Goal: Information Seeking & Learning: Compare options

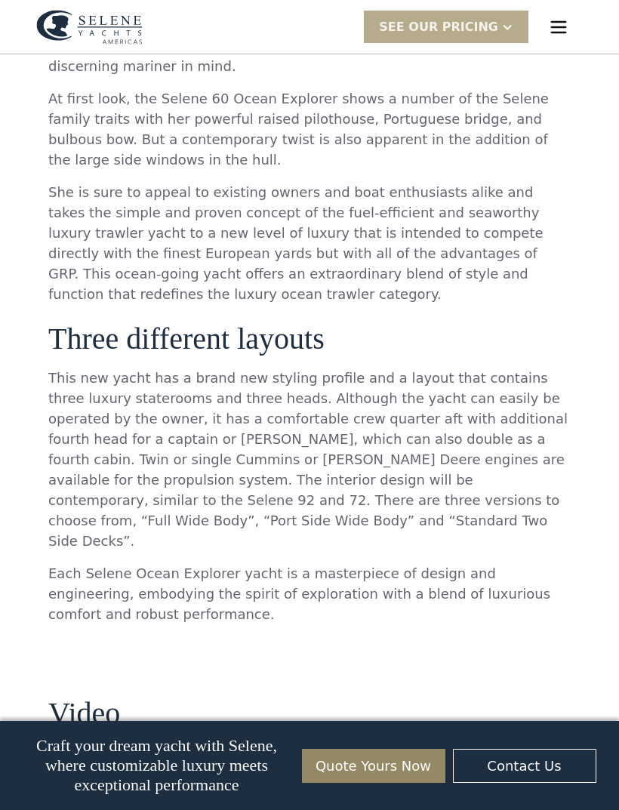
scroll to position [1279, 0]
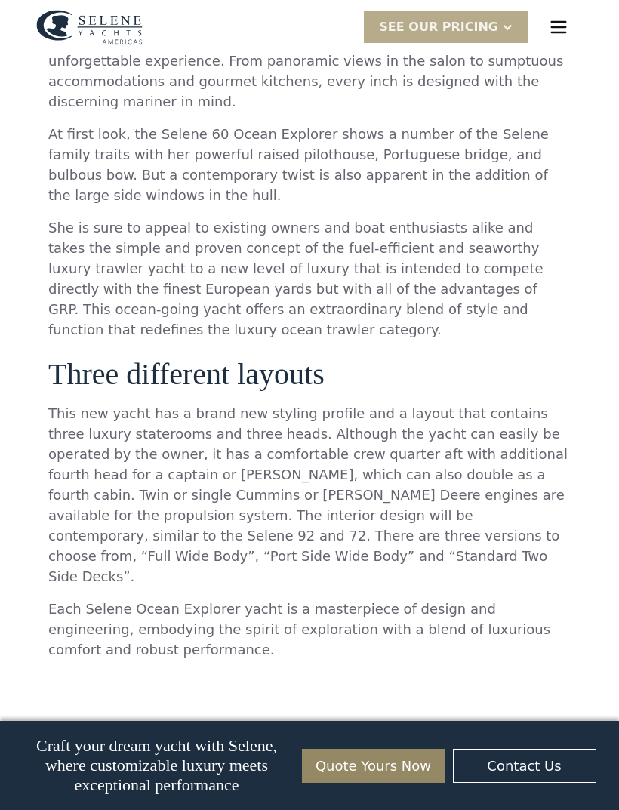
click at [563, 28] on img "menu" at bounding box center [558, 27] width 21 height 21
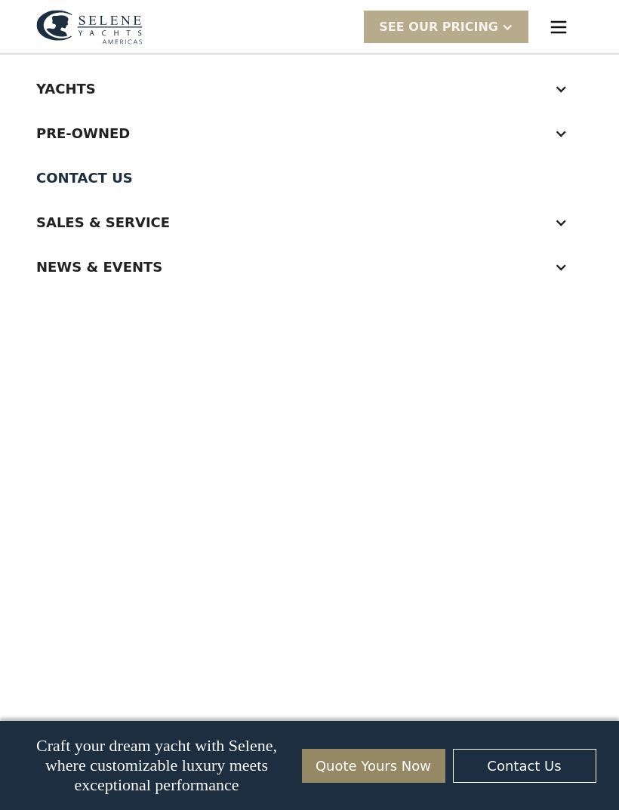
click at [572, 88] on div "Yachts" at bounding box center [309, 88] width 546 height 45
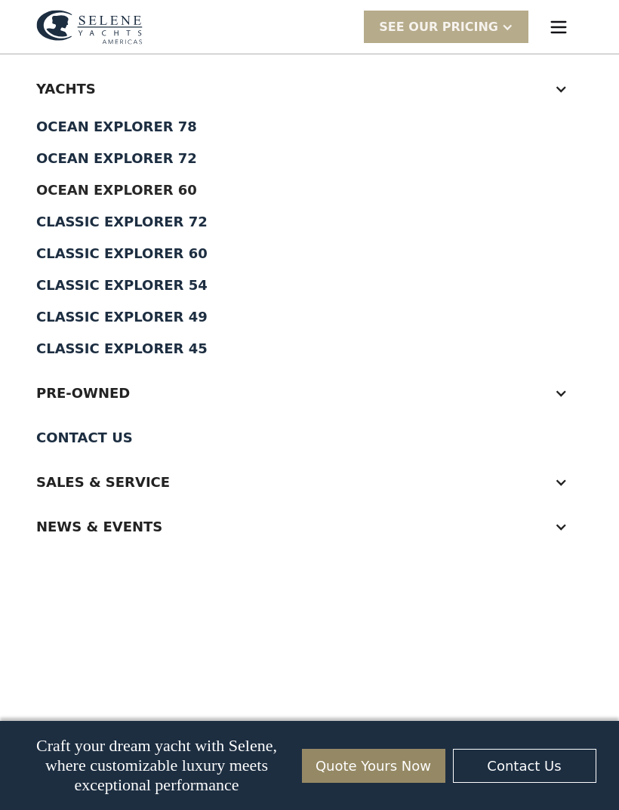
click at [183, 291] on div "Classic Explorer 54" at bounding box center [309, 286] width 546 height 14
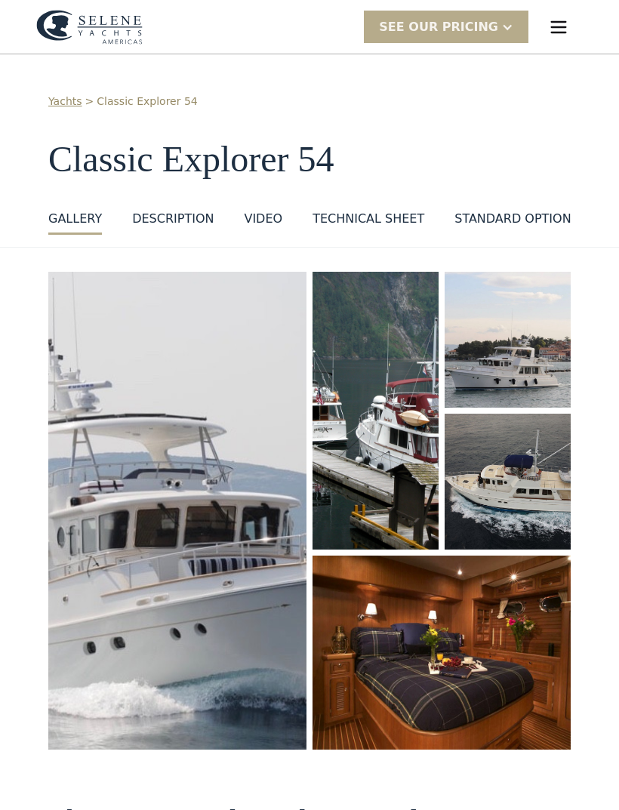
click at [540, 452] on img "open lightbox" at bounding box center [508, 482] width 126 height 136
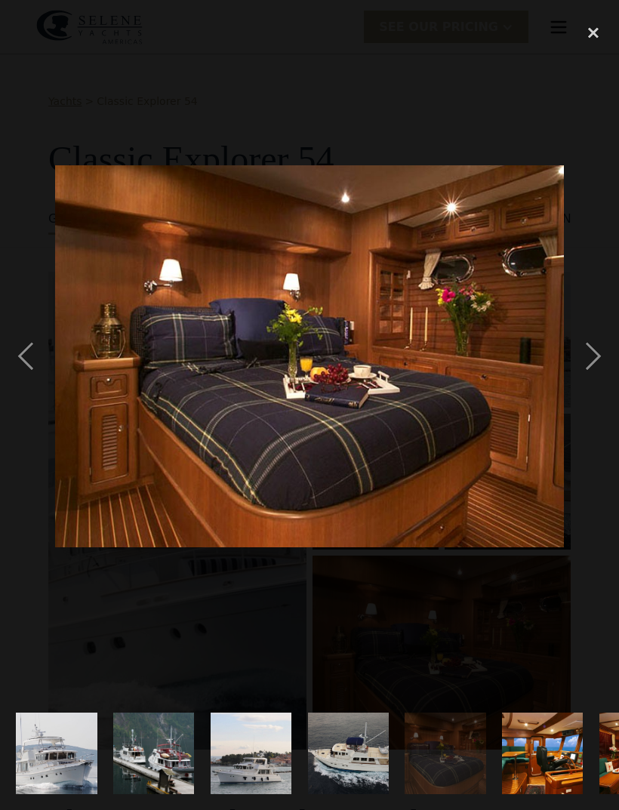
click at [601, 25] on div "close lightbox" at bounding box center [593, 32] width 51 height 33
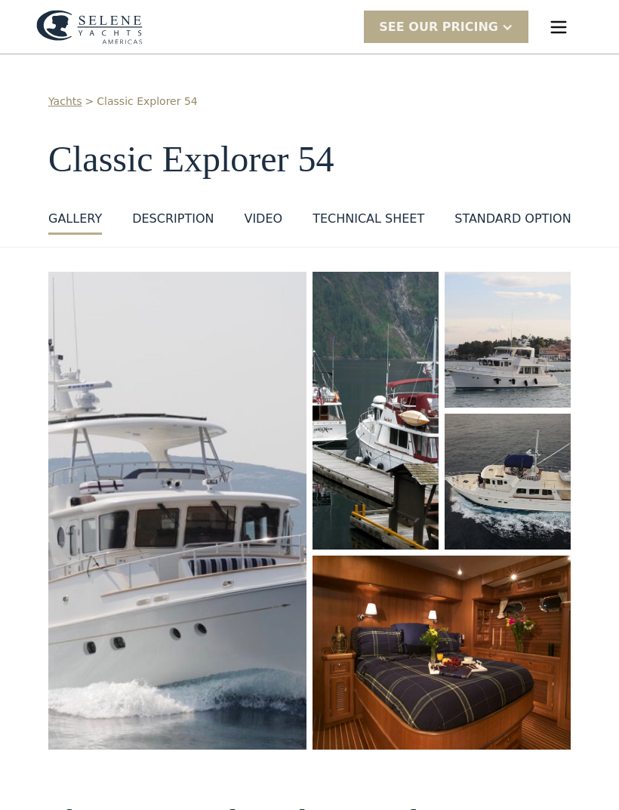
click at [530, 488] on img "open lightbox" at bounding box center [508, 482] width 126 height 136
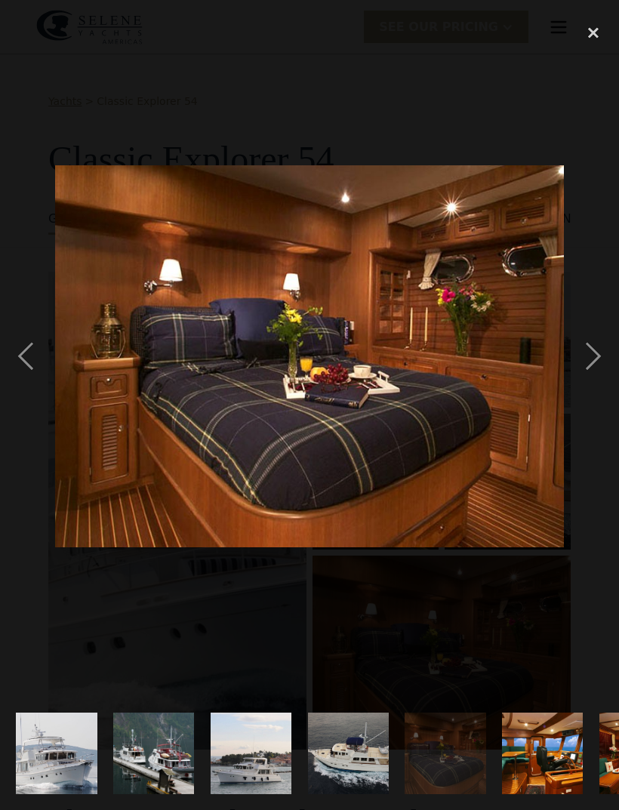
click at [571, 365] on div "next image" at bounding box center [593, 356] width 51 height 680
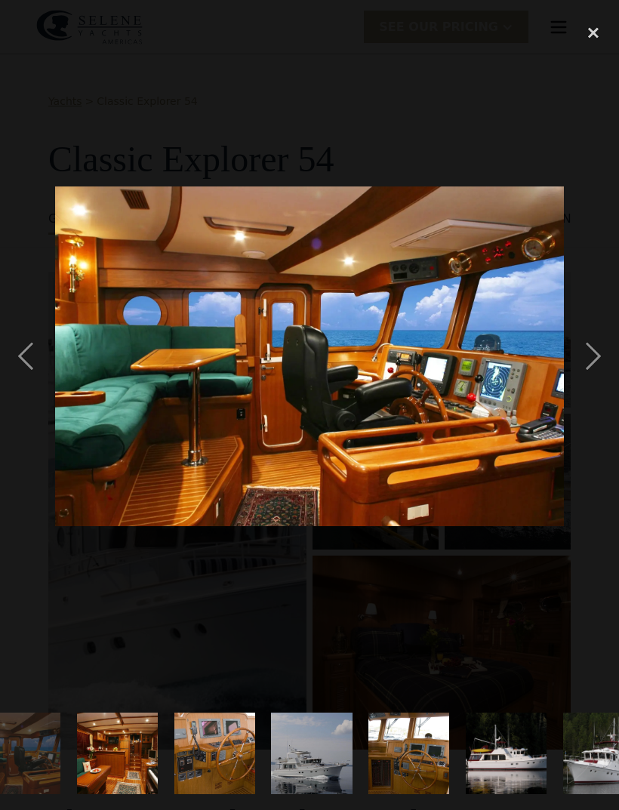
scroll to position [0, 523]
click at [589, 375] on div "next image" at bounding box center [593, 356] width 51 height 680
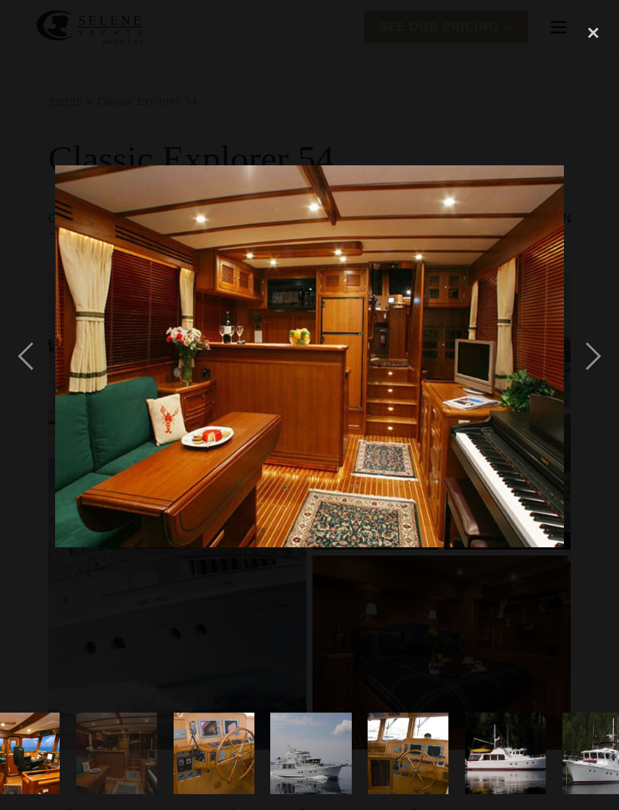
click at [582, 388] on div "next image" at bounding box center [593, 356] width 51 height 680
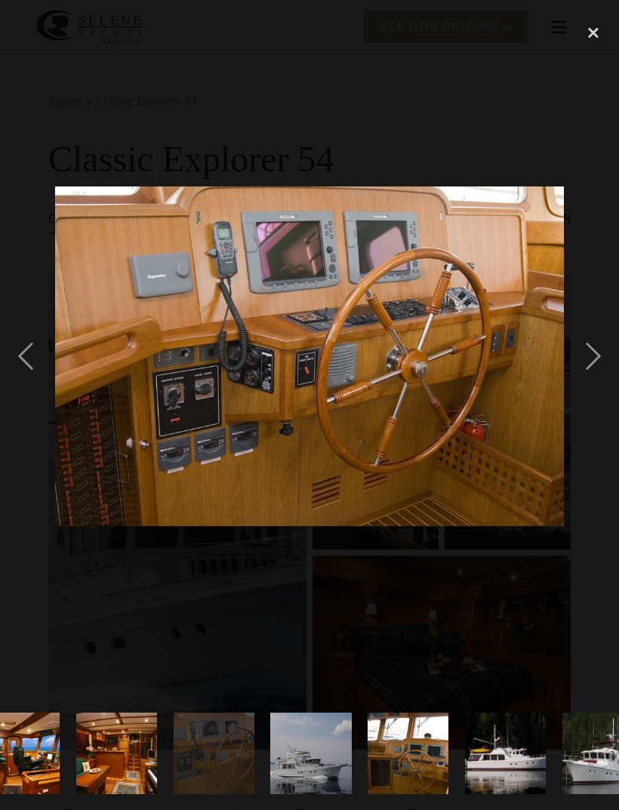
click at [585, 367] on div "next image" at bounding box center [593, 356] width 51 height 680
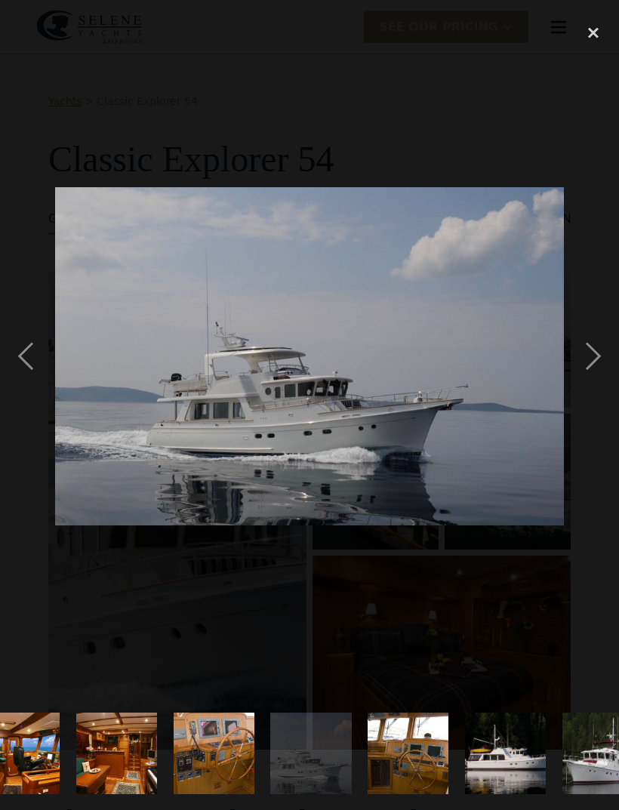
click at [586, 369] on div "next image" at bounding box center [593, 356] width 51 height 680
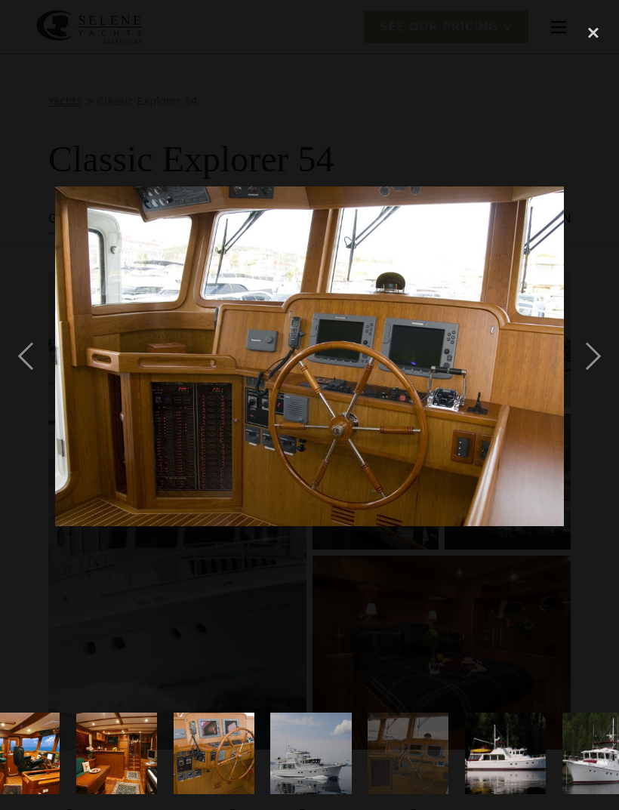
click at [589, 372] on div "next image" at bounding box center [593, 356] width 51 height 680
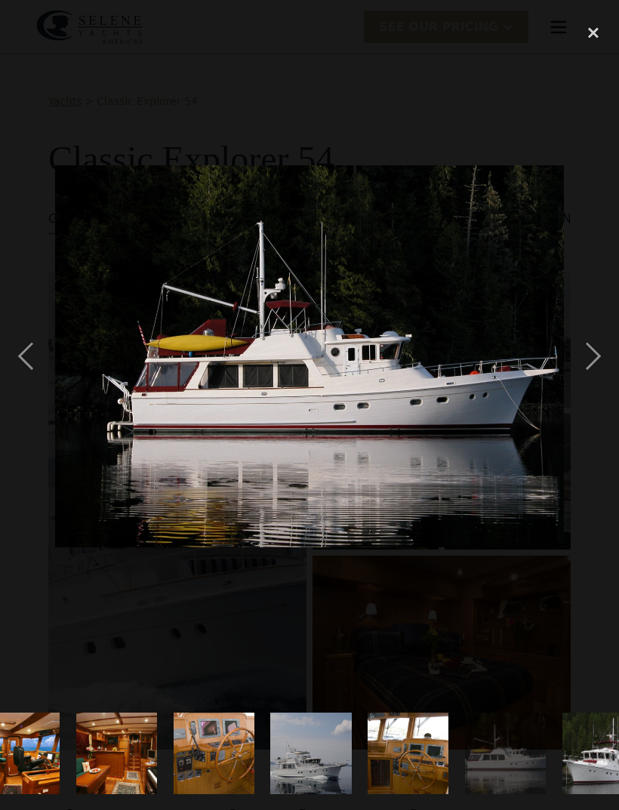
click at [595, 376] on div "next image" at bounding box center [593, 356] width 51 height 680
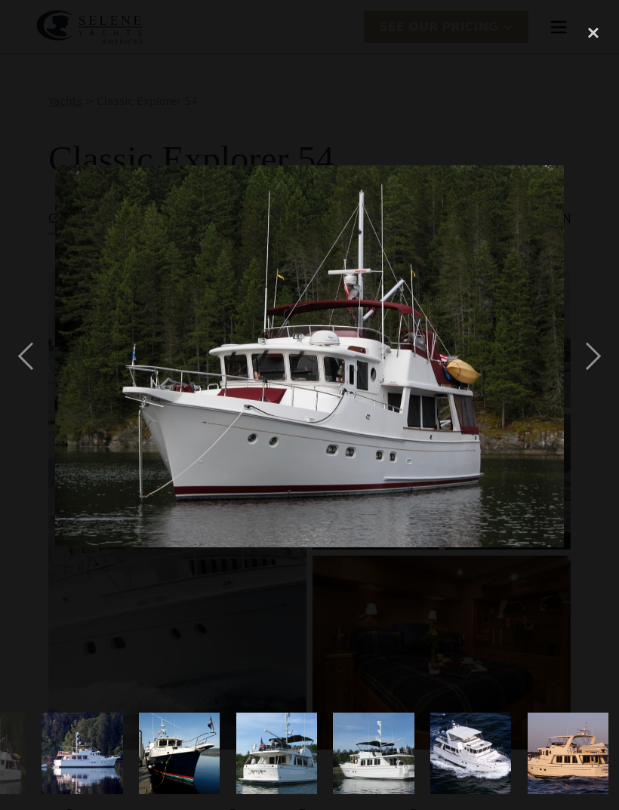
scroll to position [0, 1141]
click at [595, 373] on div "next image" at bounding box center [593, 356] width 51 height 680
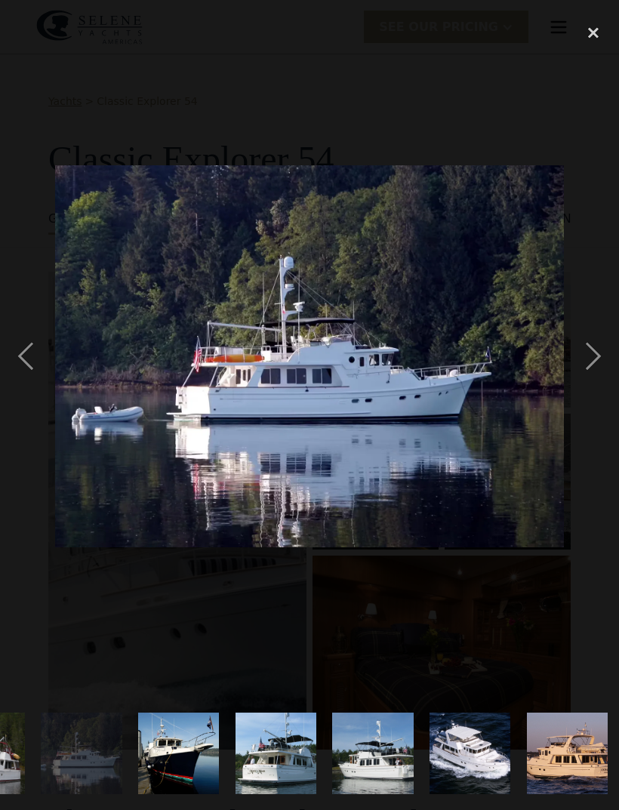
click at [592, 376] on div "next image" at bounding box center [593, 356] width 51 height 680
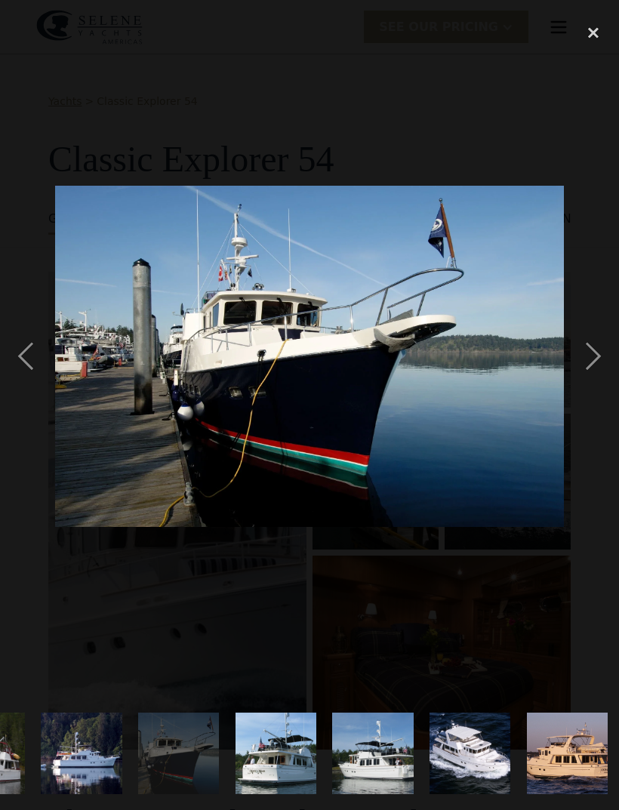
click at [592, 374] on div "next image" at bounding box center [593, 356] width 51 height 680
click at [593, 375] on div "next image" at bounding box center [593, 356] width 51 height 680
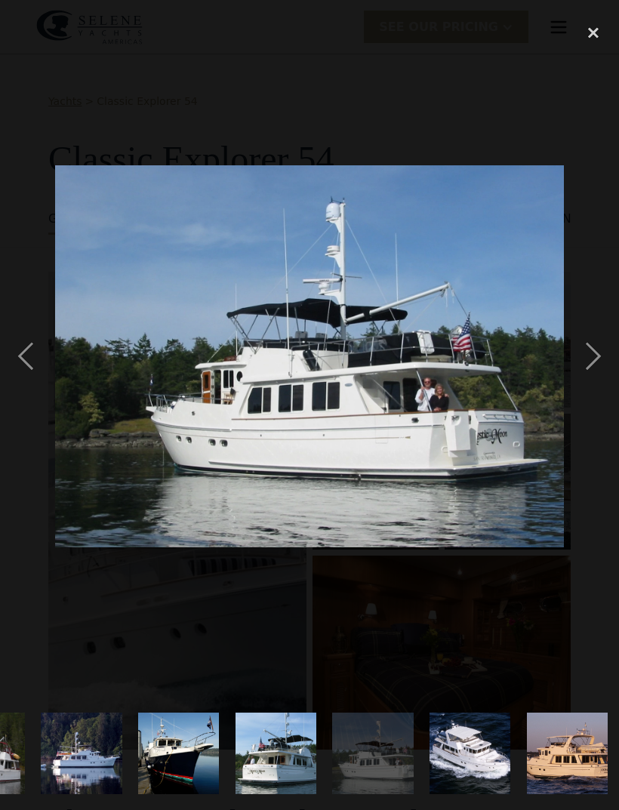
click at [596, 373] on div "next image" at bounding box center [593, 356] width 51 height 680
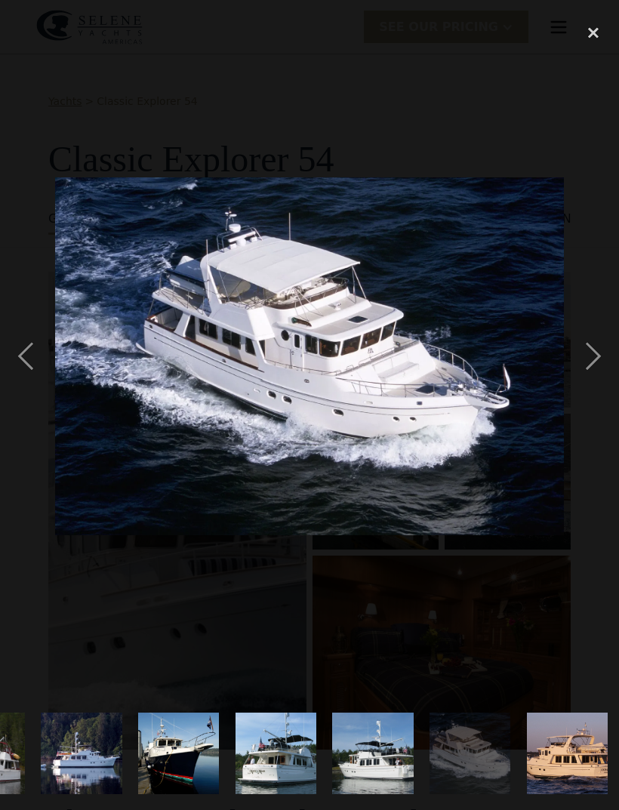
click at [592, 376] on div "next image" at bounding box center [593, 356] width 51 height 680
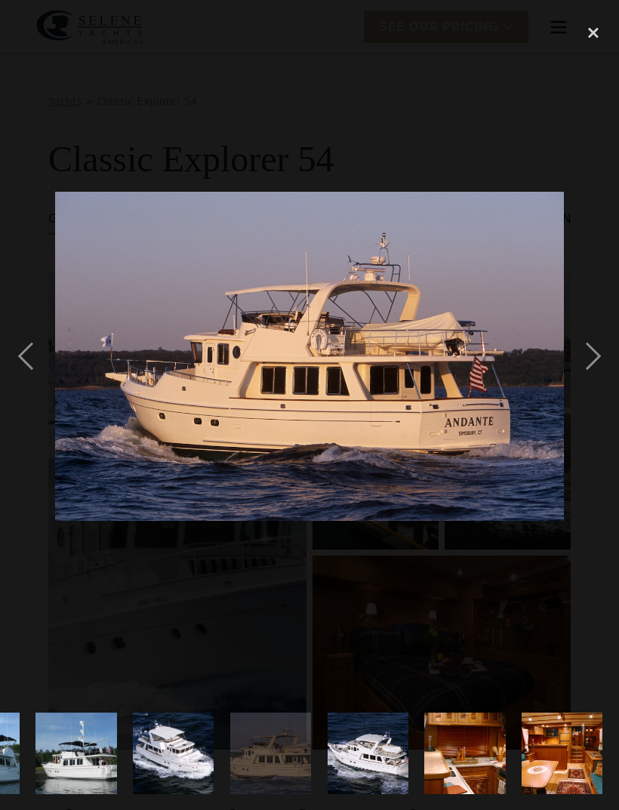
scroll to position [0, 1560]
click at [593, 368] on div "next image" at bounding box center [593, 356] width 51 height 680
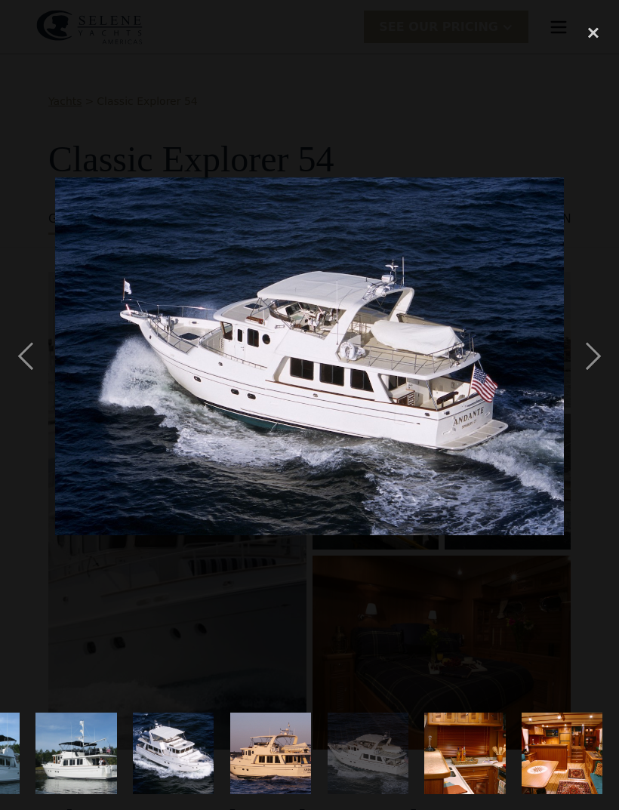
click at [591, 370] on div "next image" at bounding box center [593, 356] width 51 height 680
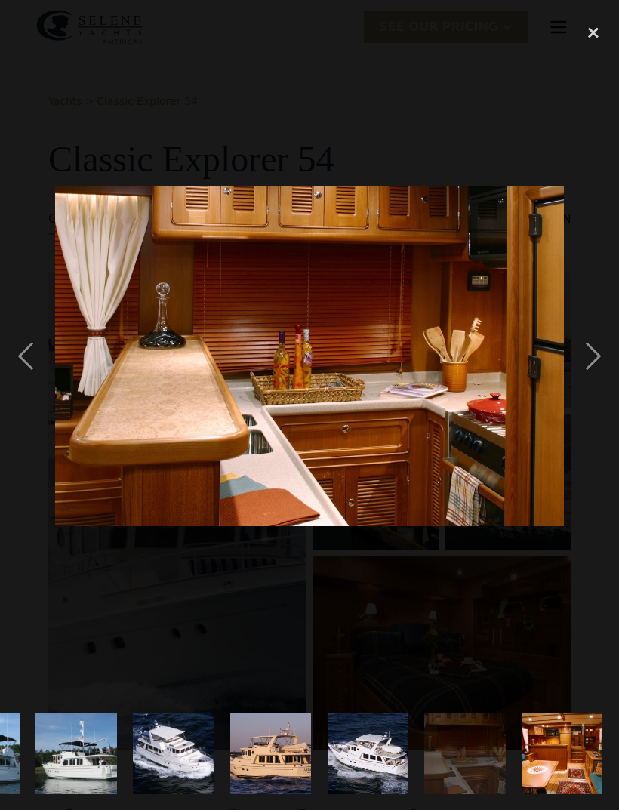
click at [583, 368] on div "next image" at bounding box center [593, 356] width 51 height 680
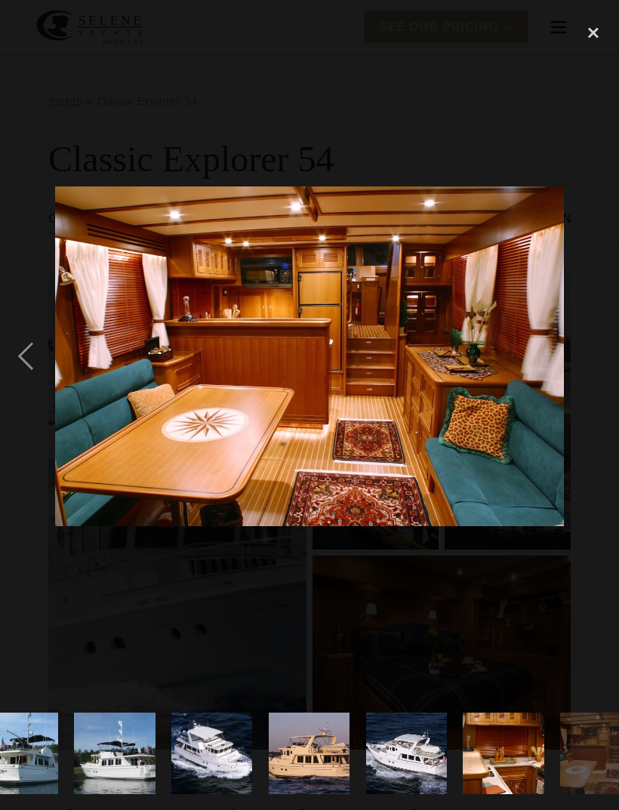
click at [595, 45] on div "close lightbox" at bounding box center [593, 32] width 51 height 33
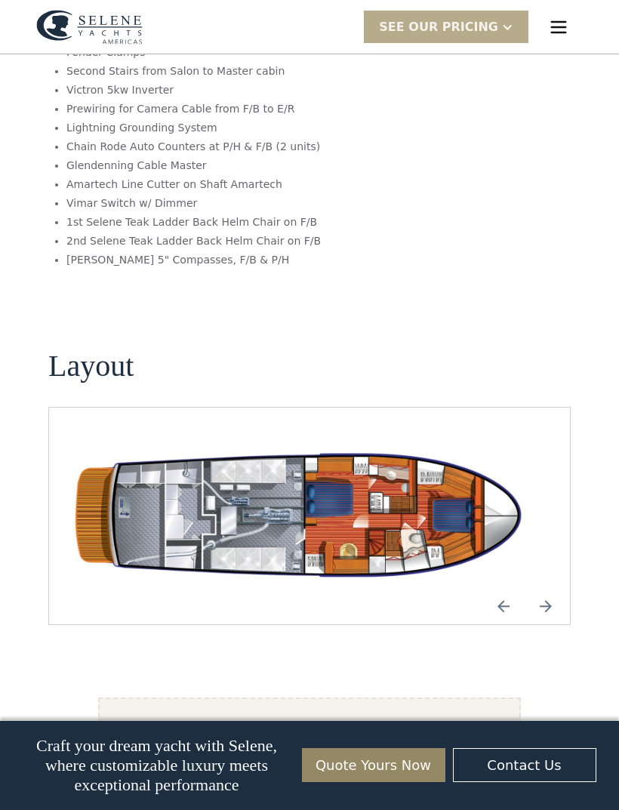
scroll to position [2428, 0]
click at [478, 472] on img "open lightbox" at bounding box center [309, 517] width 497 height 145
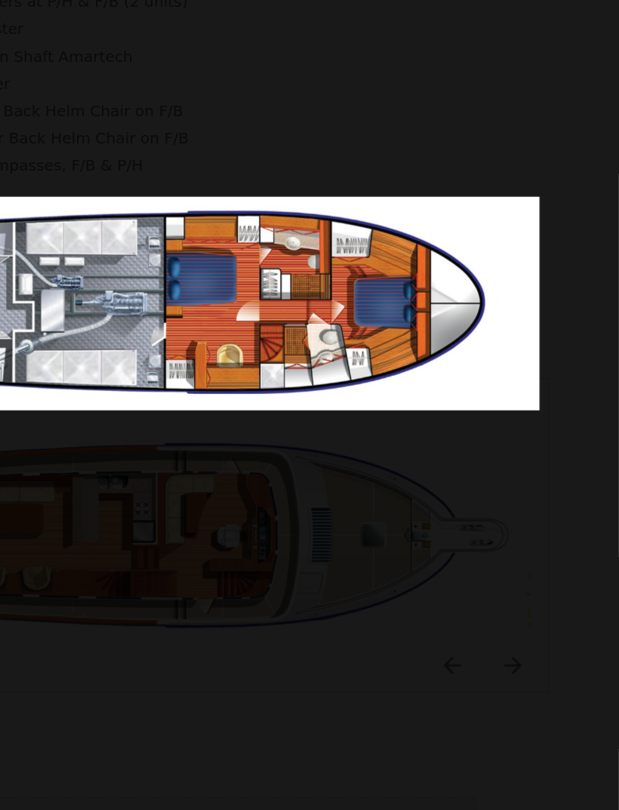
click at [568, 233] on div "next image" at bounding box center [593, 356] width 51 height 680
click at [568, 231] on div "next image" at bounding box center [593, 356] width 51 height 680
click at [568, 303] on div "next image" at bounding box center [593, 356] width 51 height 680
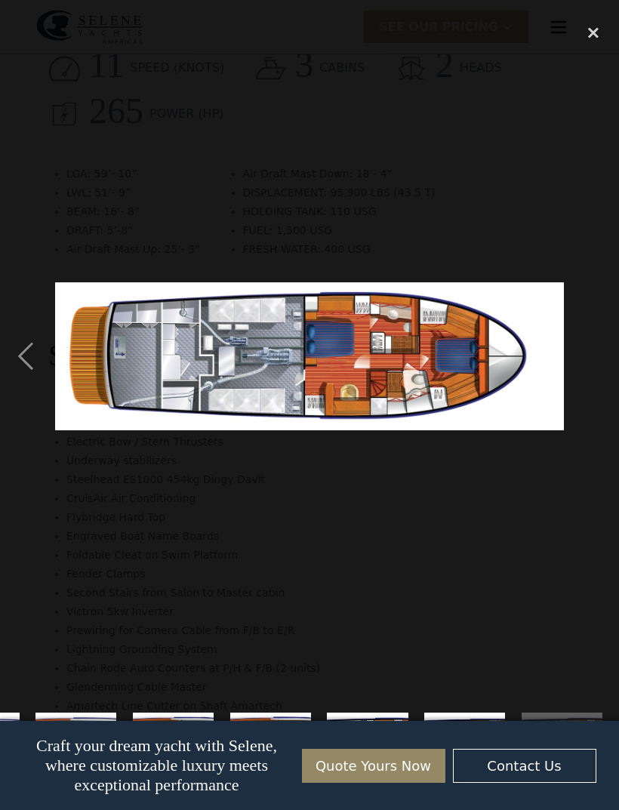
scroll to position [1906, 0]
click at [599, 34] on div "close lightbox" at bounding box center [593, 32] width 51 height 33
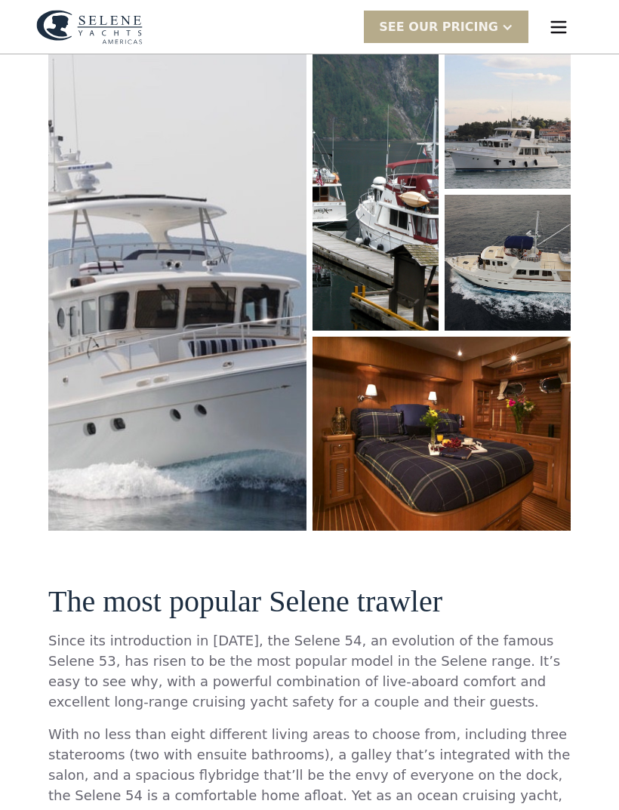
scroll to position [0, 0]
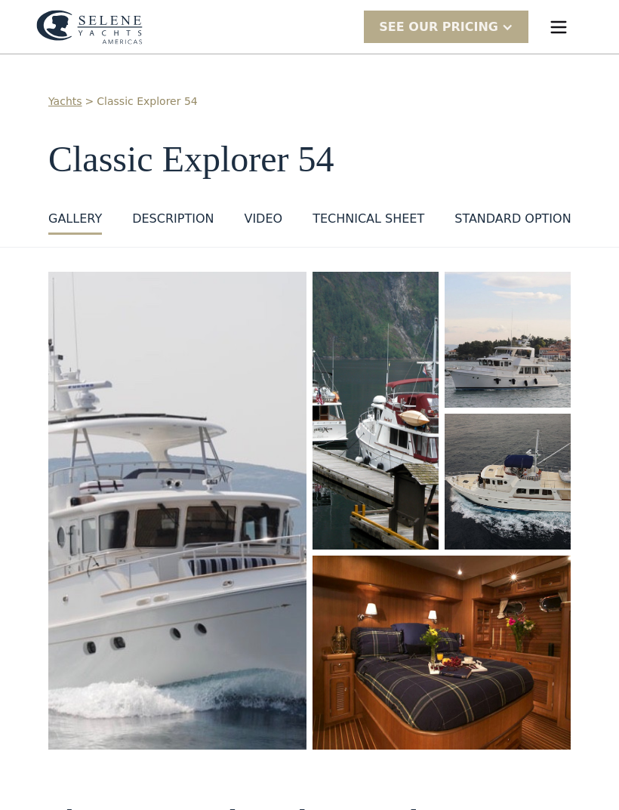
click at [562, 35] on img "menu" at bounding box center [558, 27] width 21 height 21
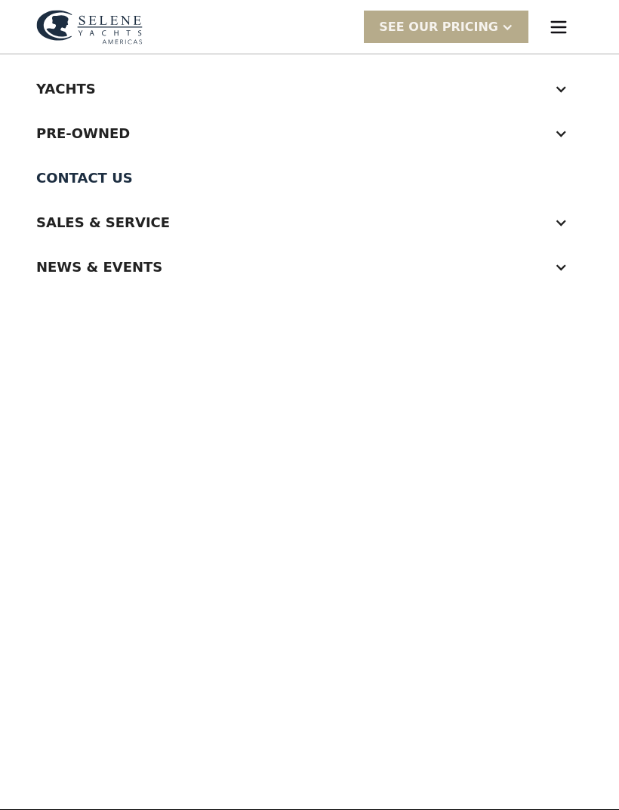
click at [100, 85] on div "Yachts" at bounding box center [294, 88] width 516 height 20
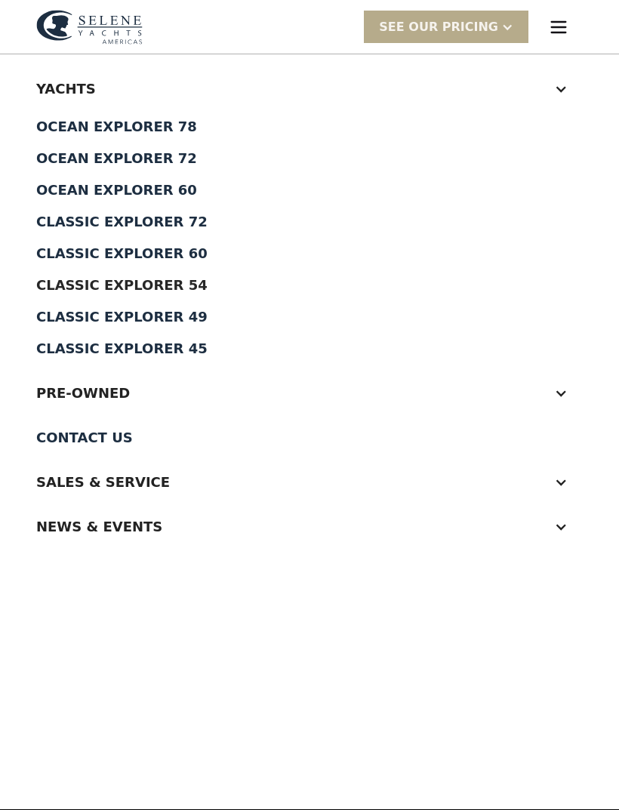
click at [148, 250] on div "Classic Explorer 60" at bounding box center [309, 254] width 546 height 14
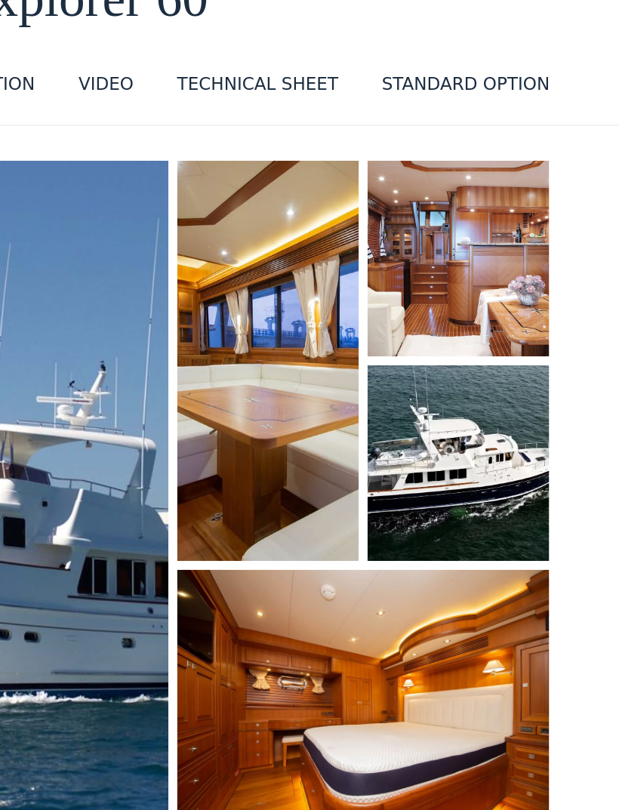
scroll to position [103, 0]
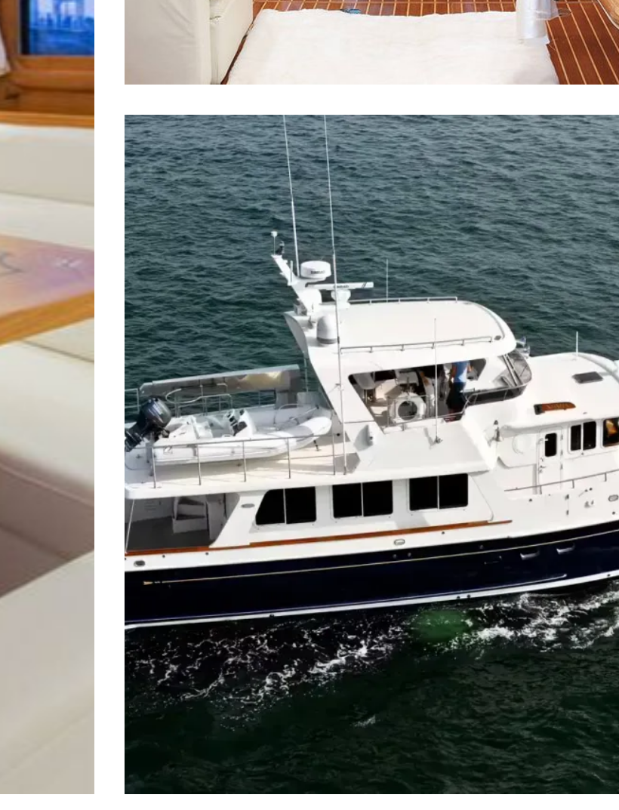
click at [312, 168] on img "open lightbox" at bounding box center [375, 308] width 127 height 280
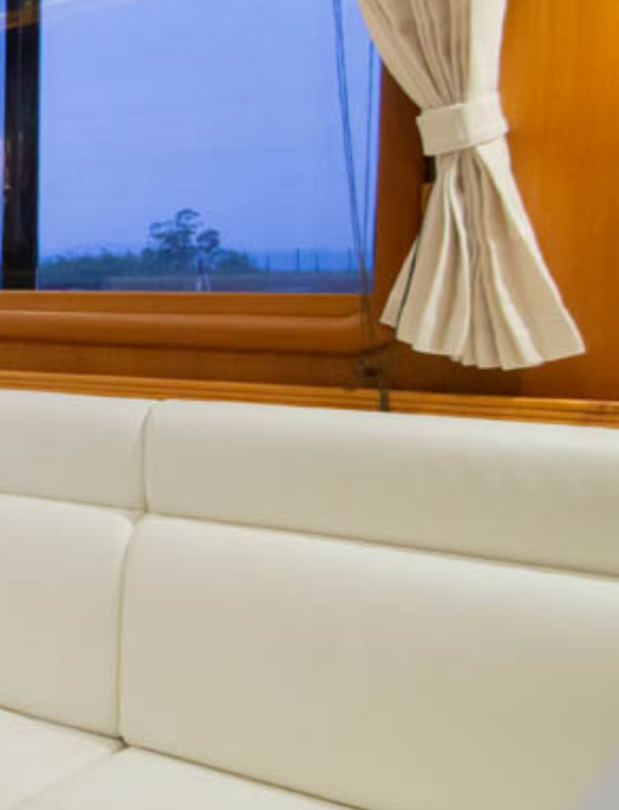
click at [112, 186] on img at bounding box center [309, 356] width 509 height 340
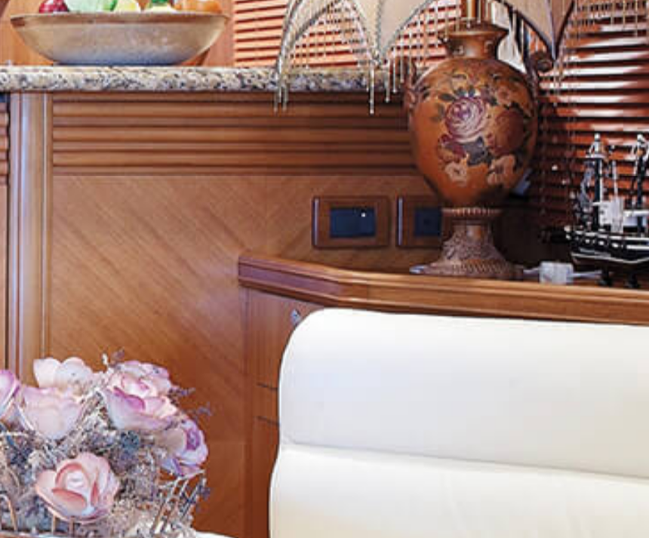
click at [57, 113] on img at bounding box center [324, 237] width 534 height 356
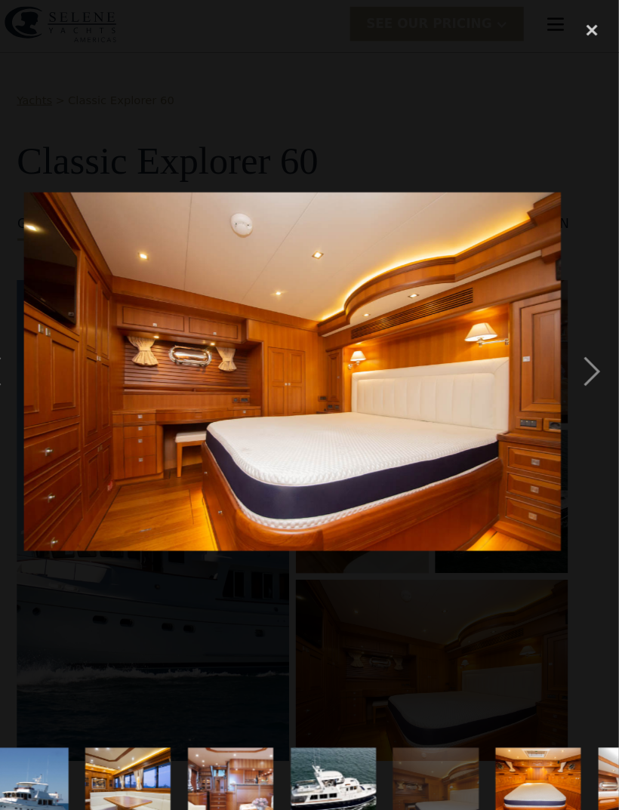
scroll to position [2, 0]
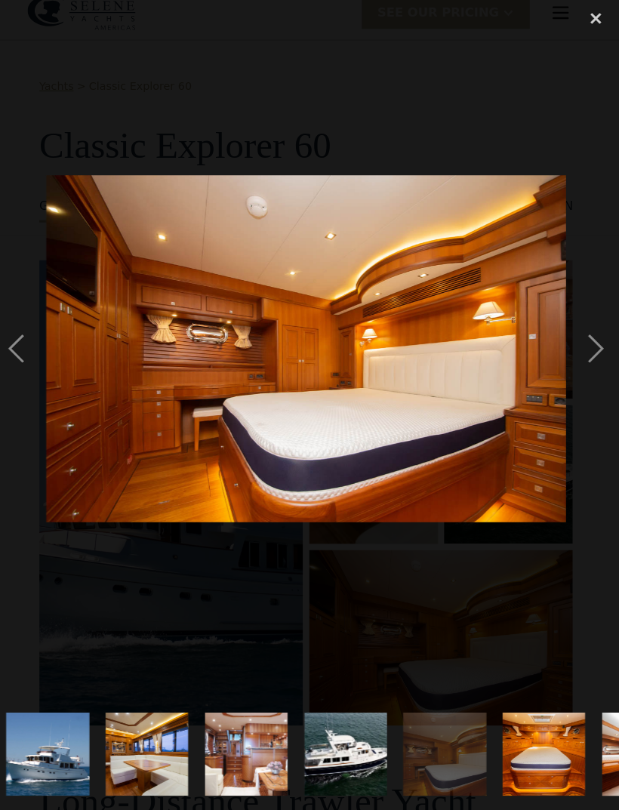
click at [577, 362] on div "next image" at bounding box center [593, 356] width 51 height 680
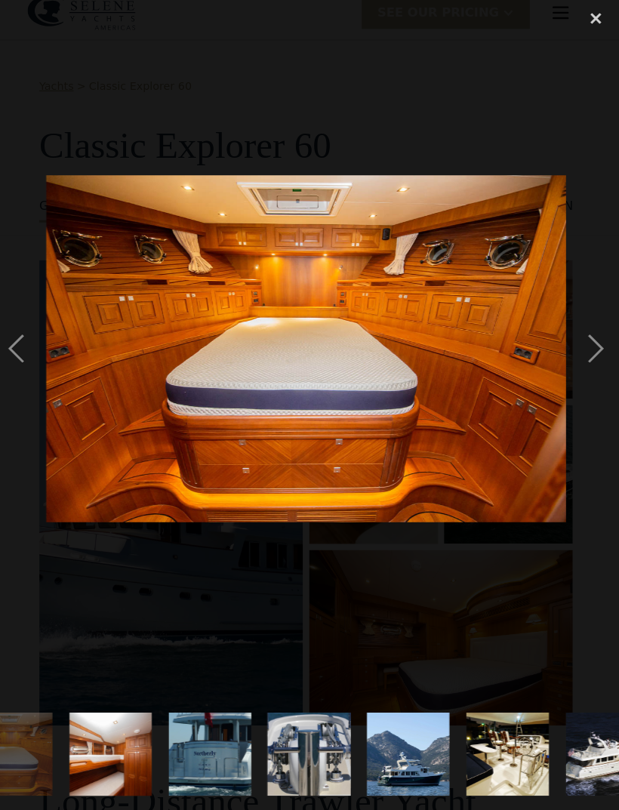
click at [581, 369] on div "next image" at bounding box center [593, 356] width 51 height 680
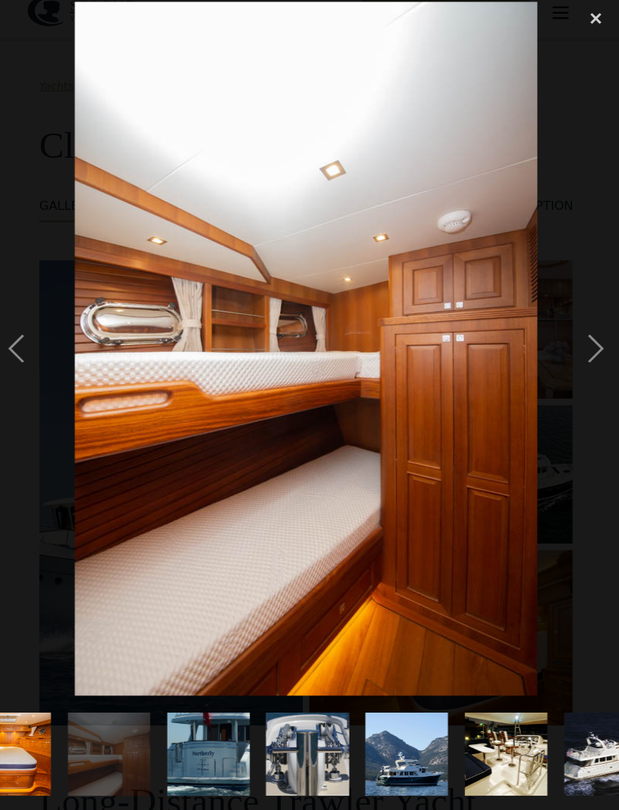
scroll to position [0, 523]
click at [584, 380] on div "next image" at bounding box center [593, 356] width 51 height 680
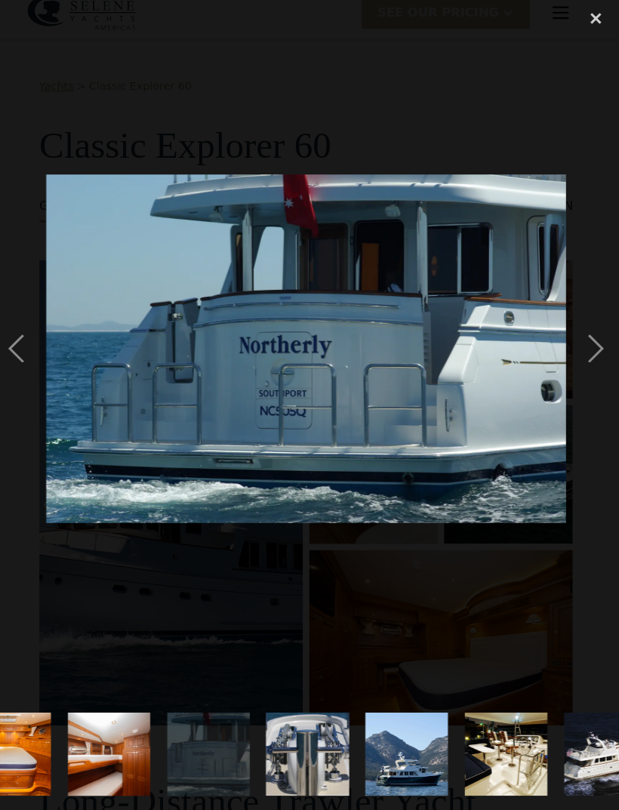
click at [586, 377] on div "next image" at bounding box center [593, 356] width 51 height 680
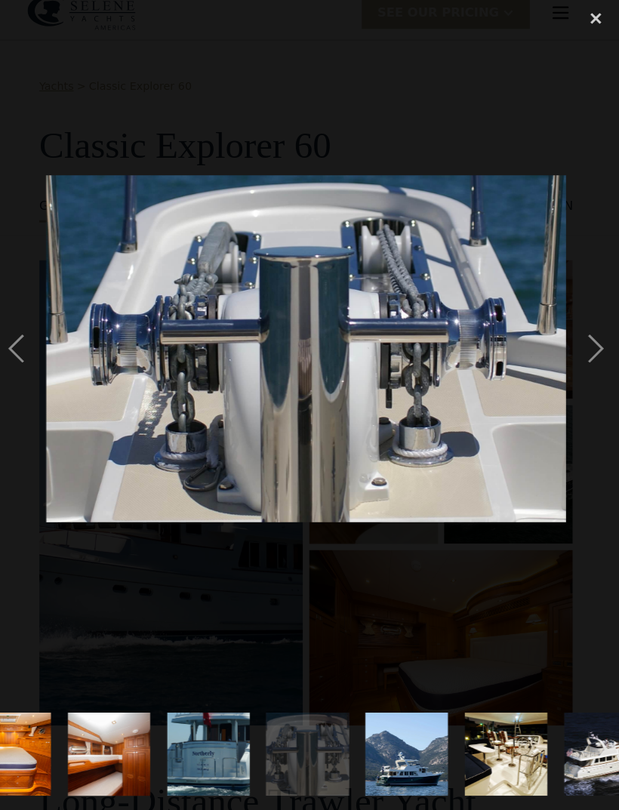
click at [586, 380] on div "next image" at bounding box center [593, 356] width 51 height 680
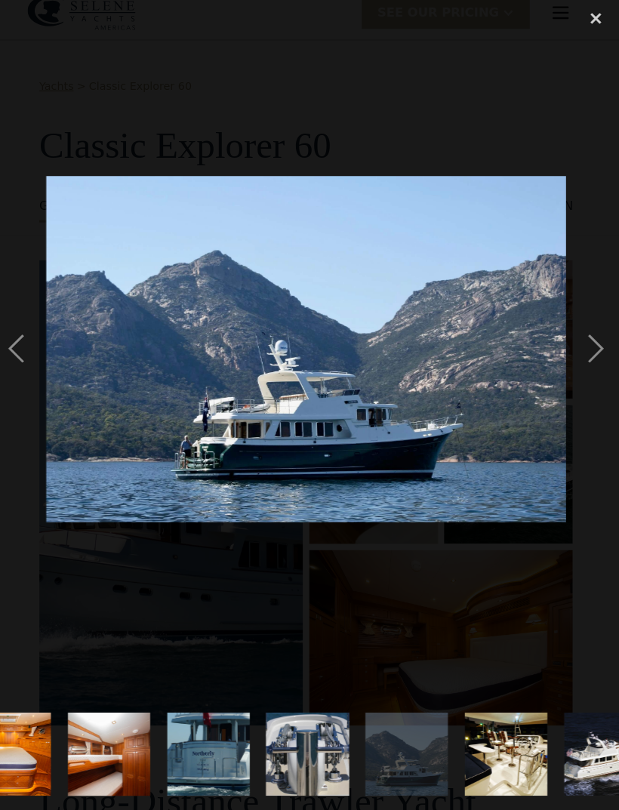
click at [575, 376] on div "next image" at bounding box center [593, 356] width 51 height 680
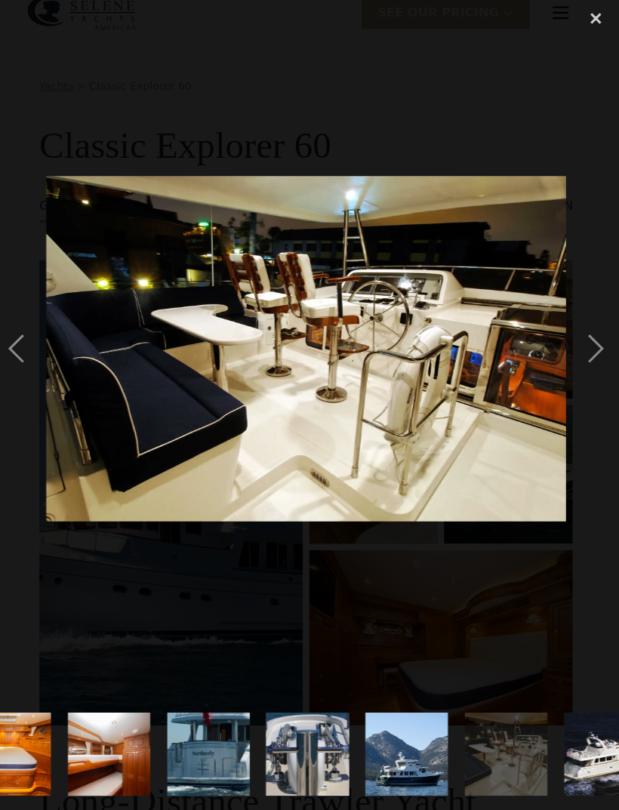
click at [575, 374] on div "next image" at bounding box center [593, 356] width 51 height 680
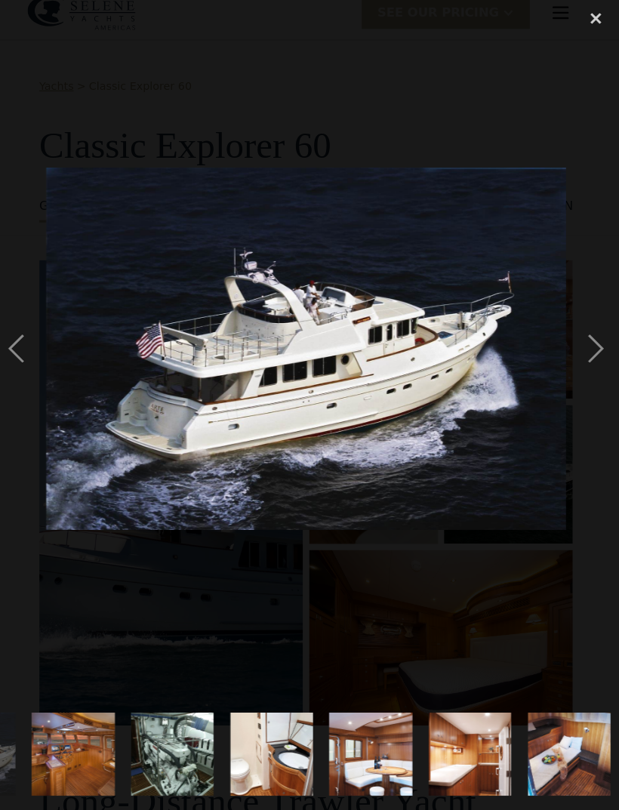
scroll to position [0, 1141]
click at [574, 373] on div "next image" at bounding box center [593, 356] width 51 height 680
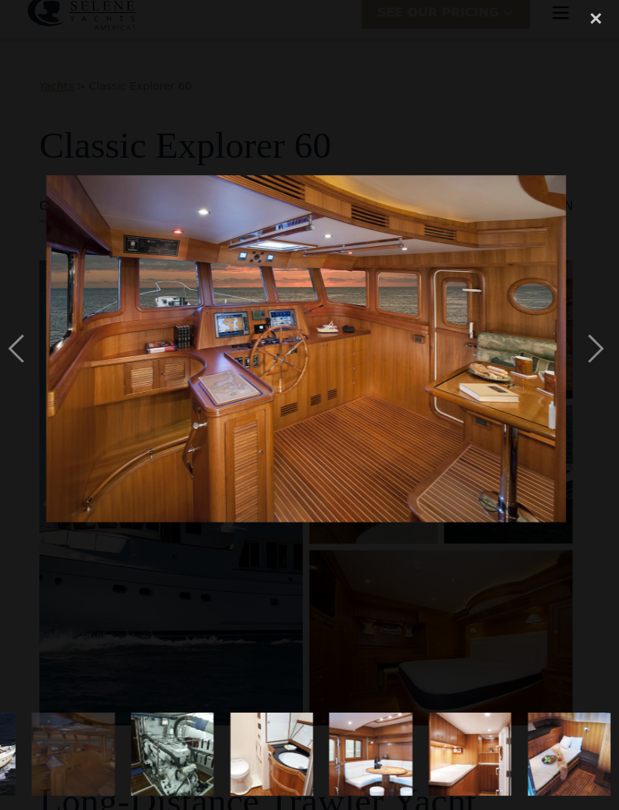
click at [570, 367] on div "next image" at bounding box center [593, 356] width 51 height 680
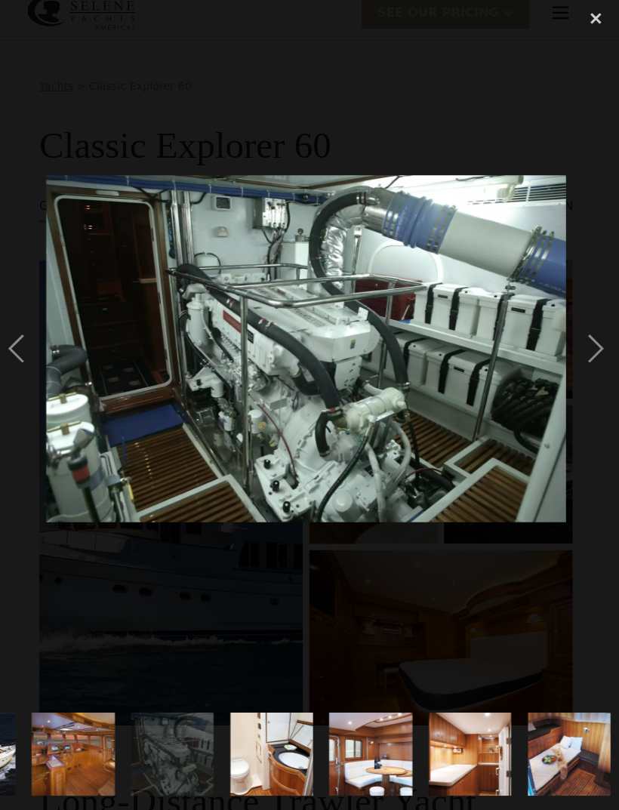
click at [579, 360] on div "next image" at bounding box center [593, 356] width 51 height 680
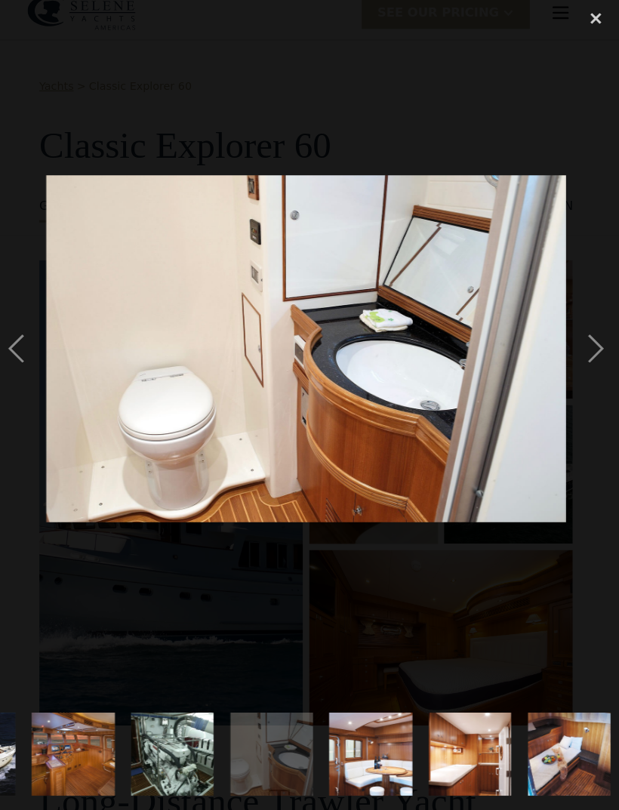
click at [583, 358] on div "next image" at bounding box center [593, 356] width 51 height 680
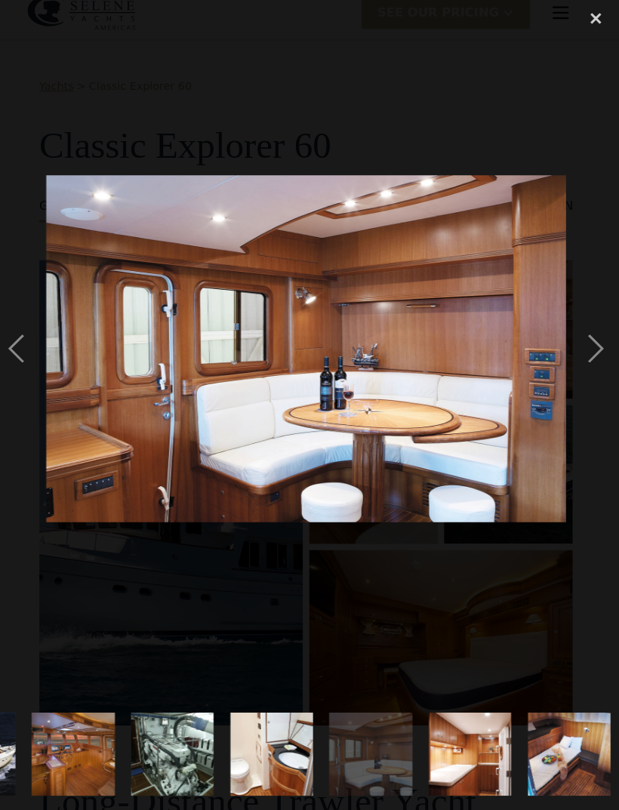
click at [577, 364] on div "next image" at bounding box center [593, 356] width 51 height 680
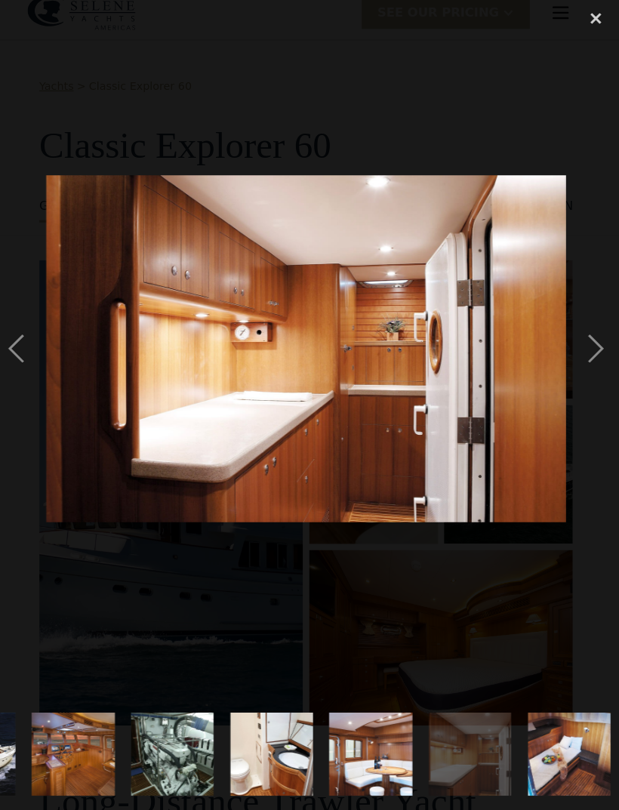
click at [577, 365] on div "next image" at bounding box center [593, 356] width 51 height 680
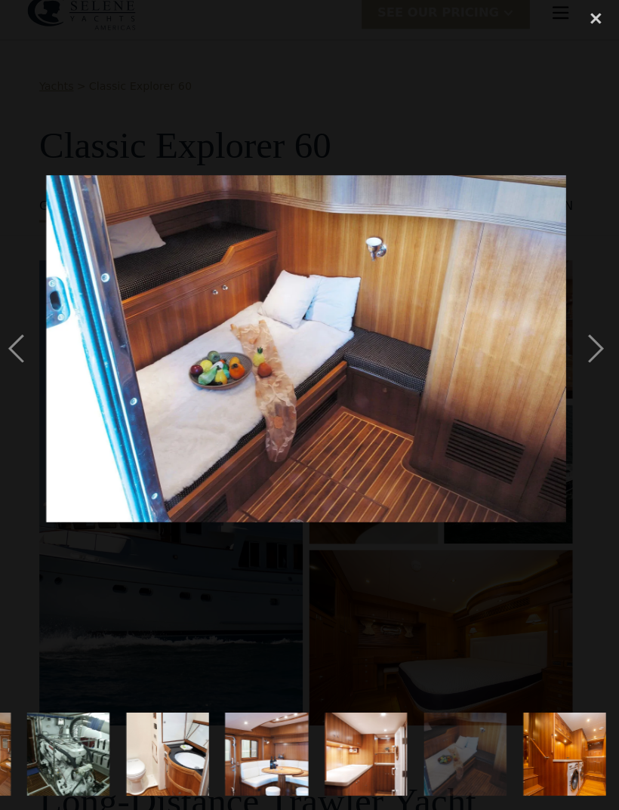
scroll to position [0, 1354]
click at [568, 355] on div "next image" at bounding box center [593, 356] width 51 height 680
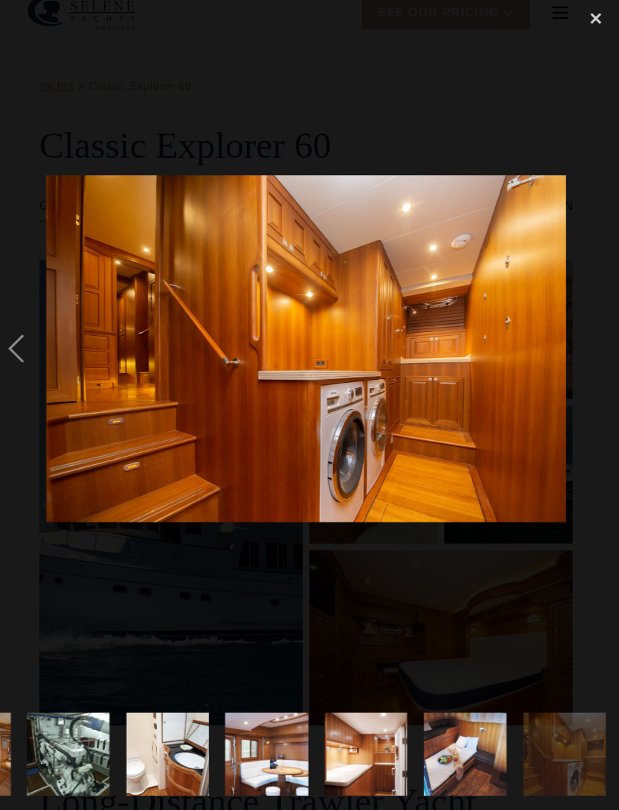
click at [575, 355] on div "next image" at bounding box center [593, 356] width 51 height 680
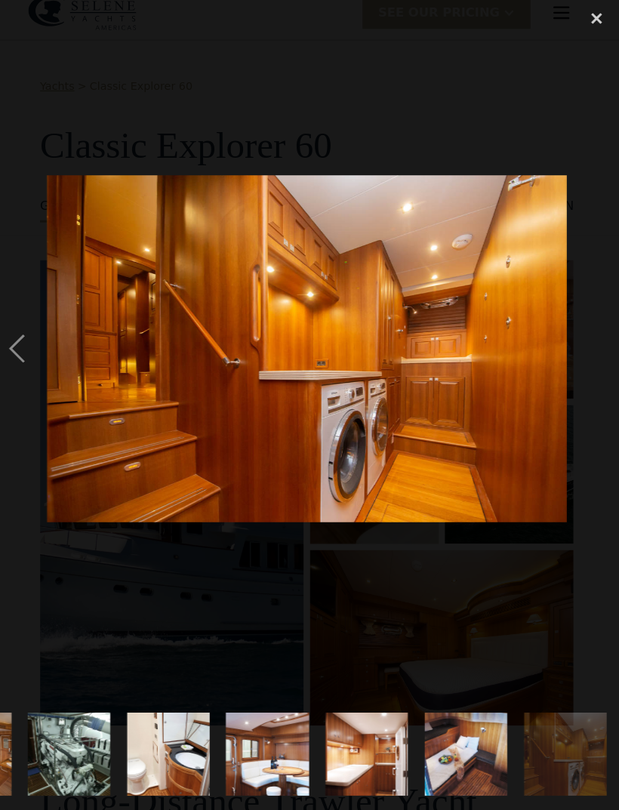
click at [580, 367] on div "next image" at bounding box center [593, 356] width 51 height 680
click at [592, 380] on div "next image" at bounding box center [593, 356] width 51 height 680
click at [593, 387] on div "next image" at bounding box center [593, 356] width 51 height 680
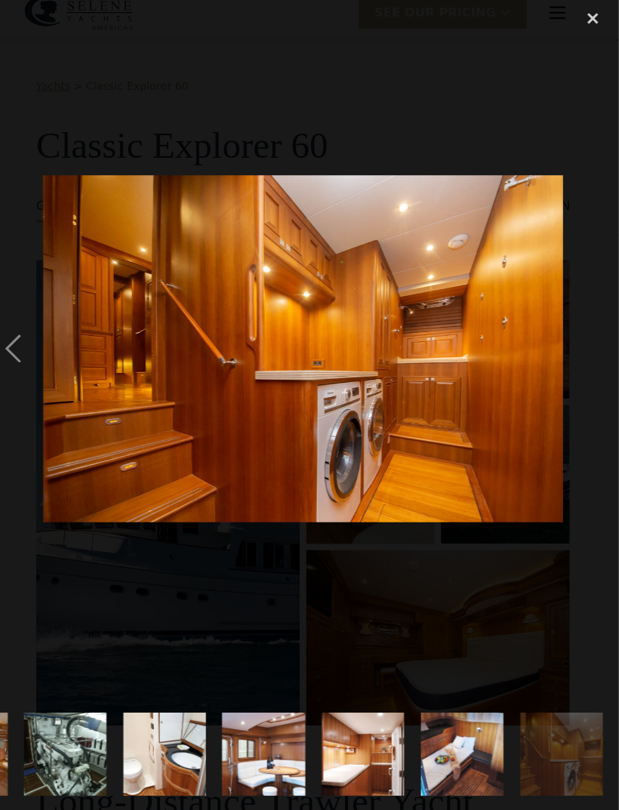
scroll to position [2, 0]
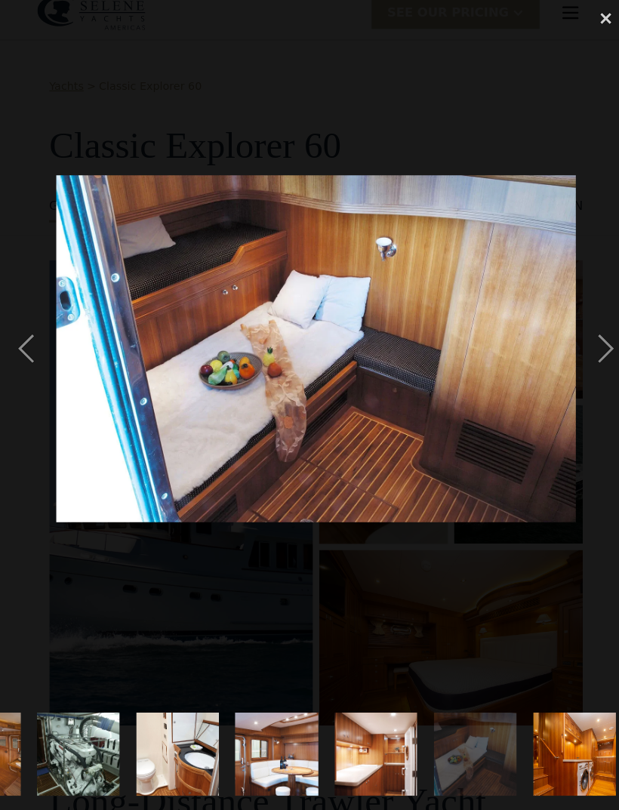
click at [602, 16] on div "close lightbox" at bounding box center [593, 32] width 51 height 33
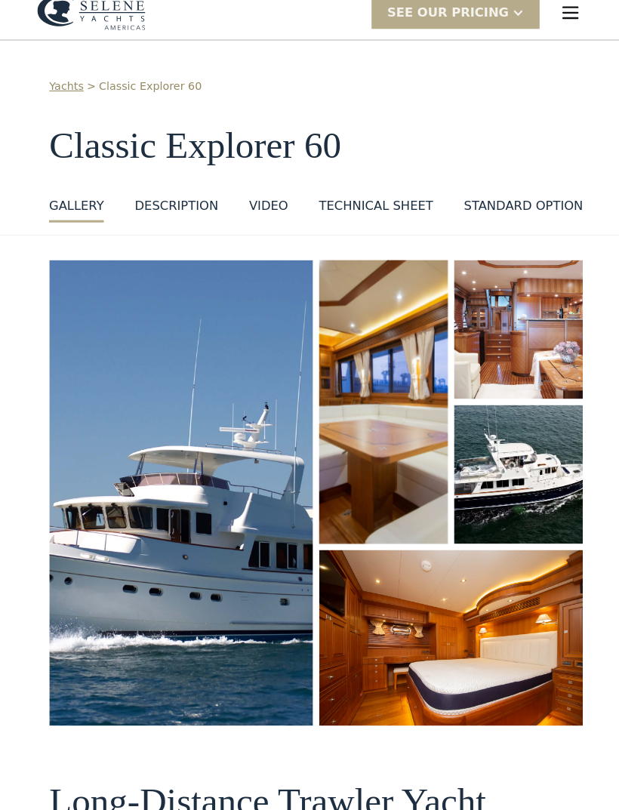
scroll to position [0, 0]
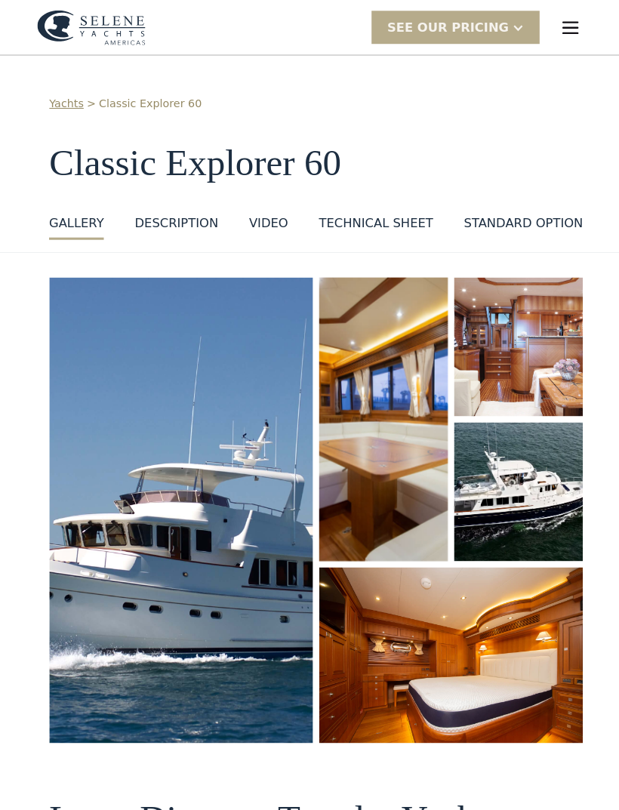
click at [559, 31] on img "menu" at bounding box center [558, 27] width 21 height 21
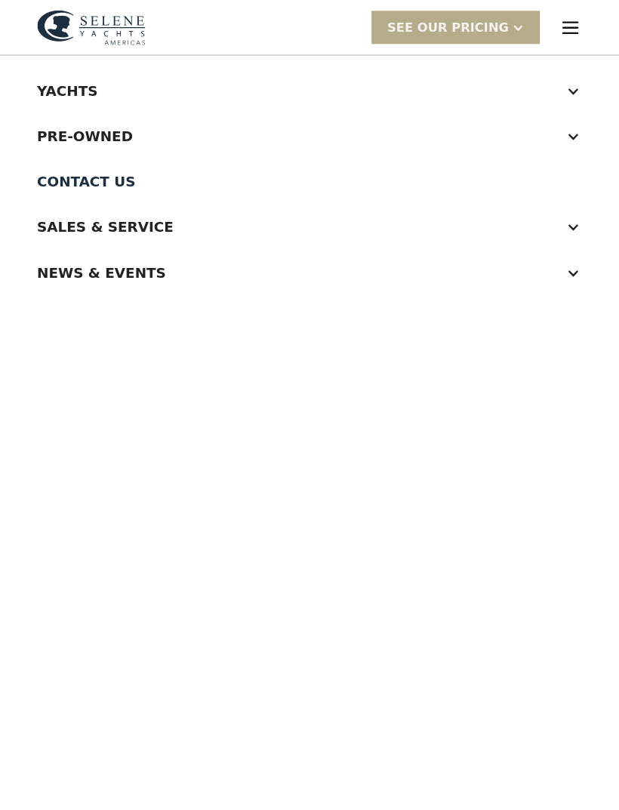
click at [557, 100] on div "Yachts" at bounding box center [309, 88] width 546 height 45
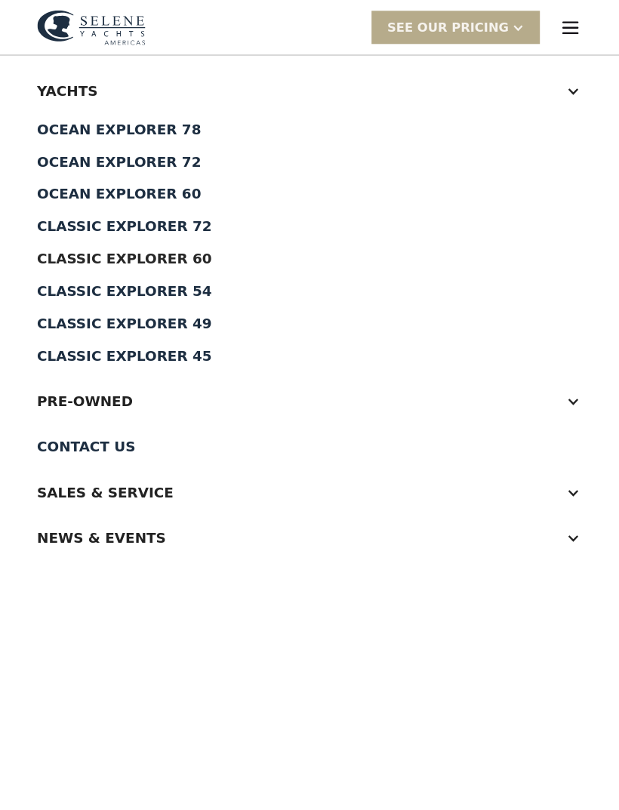
click at [159, 130] on div "Ocean Explorer 78" at bounding box center [309, 127] width 546 height 14
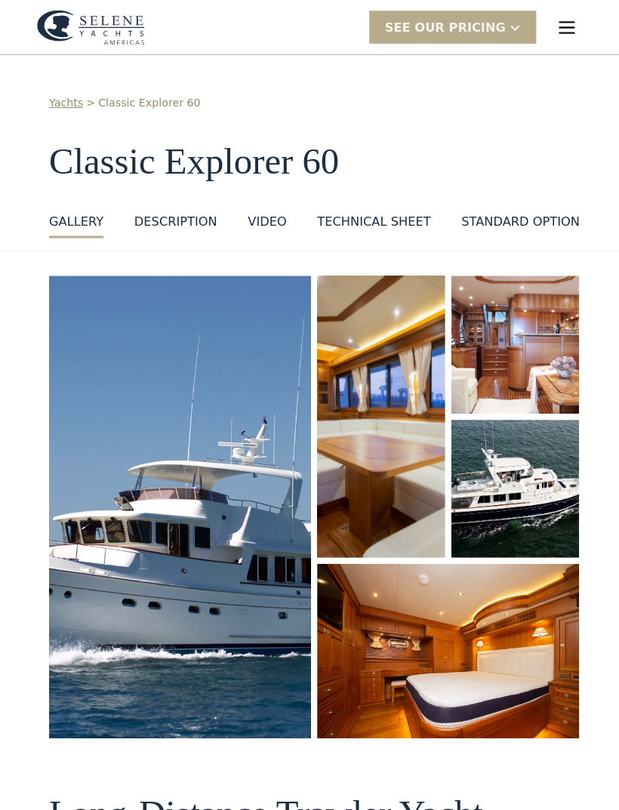
click at [559, 21] on img "menu" at bounding box center [558, 27] width 21 height 21
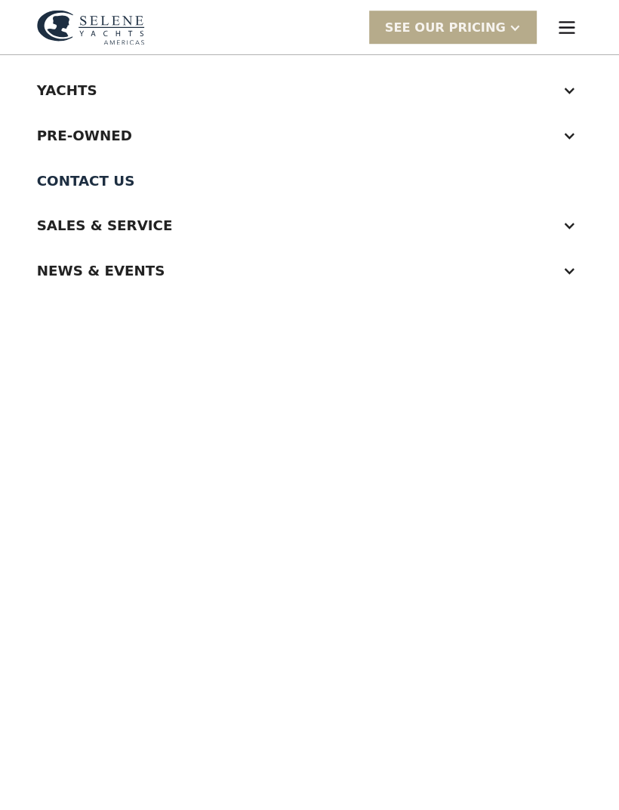
click at [571, 93] on div "Yachts" at bounding box center [309, 88] width 546 height 45
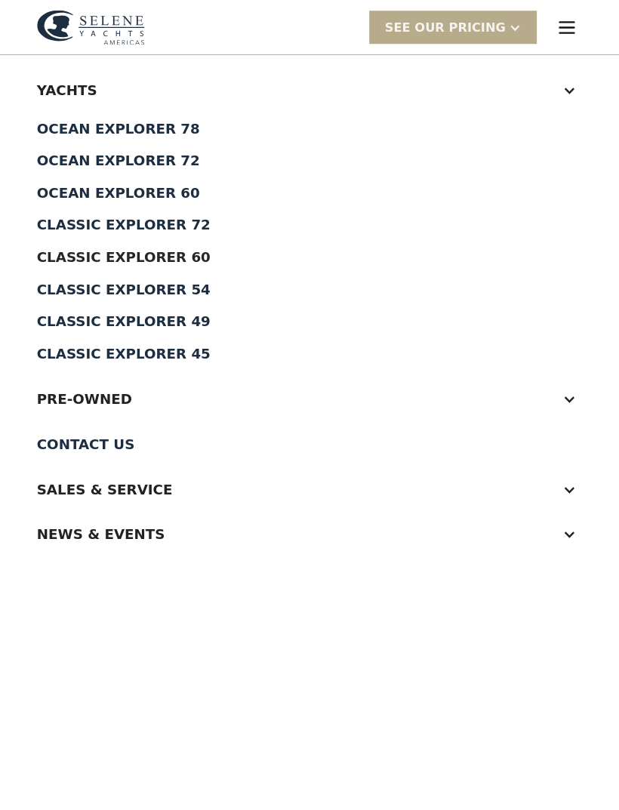
click at [176, 362] on link "Classic Explorer 45" at bounding box center [309, 349] width 546 height 32
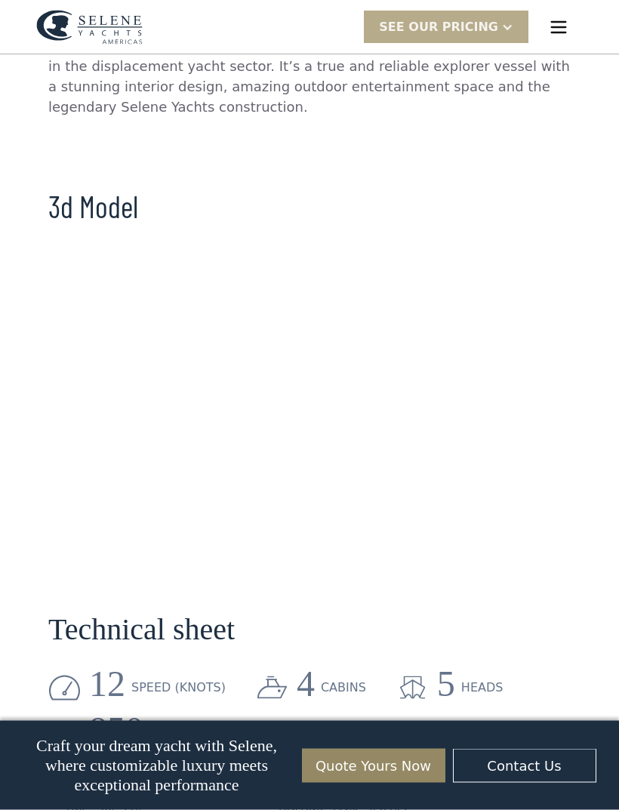
scroll to position [868, 0]
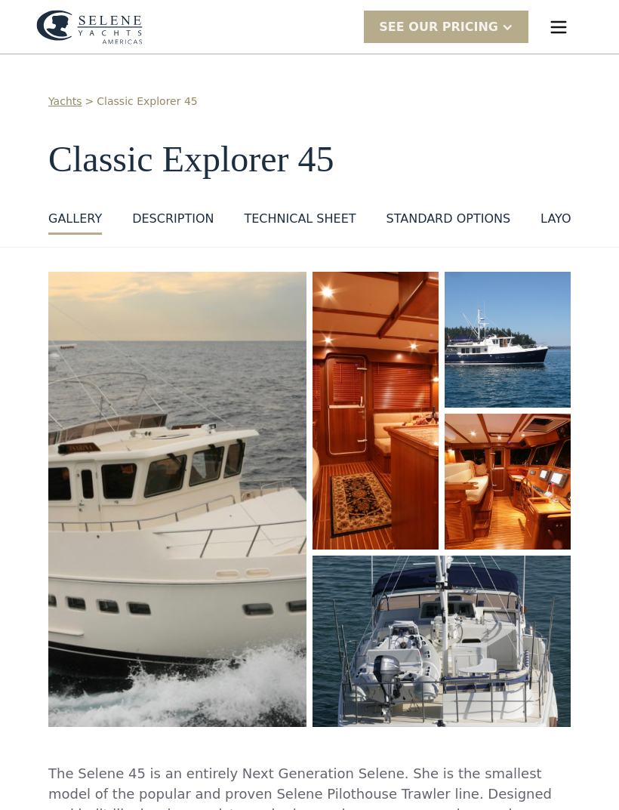
click at [524, 364] on img "open lightbox" at bounding box center [508, 340] width 126 height 136
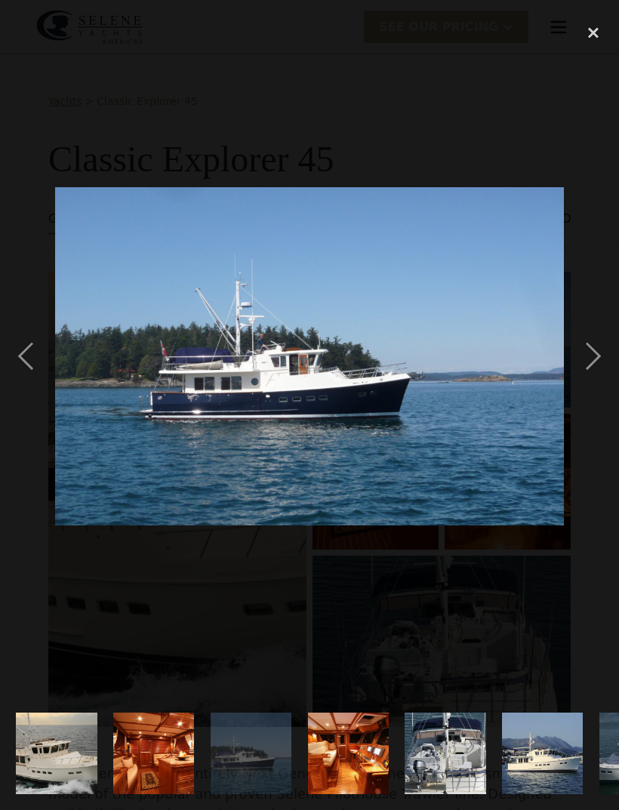
click at [599, 373] on div "next image" at bounding box center [593, 356] width 51 height 680
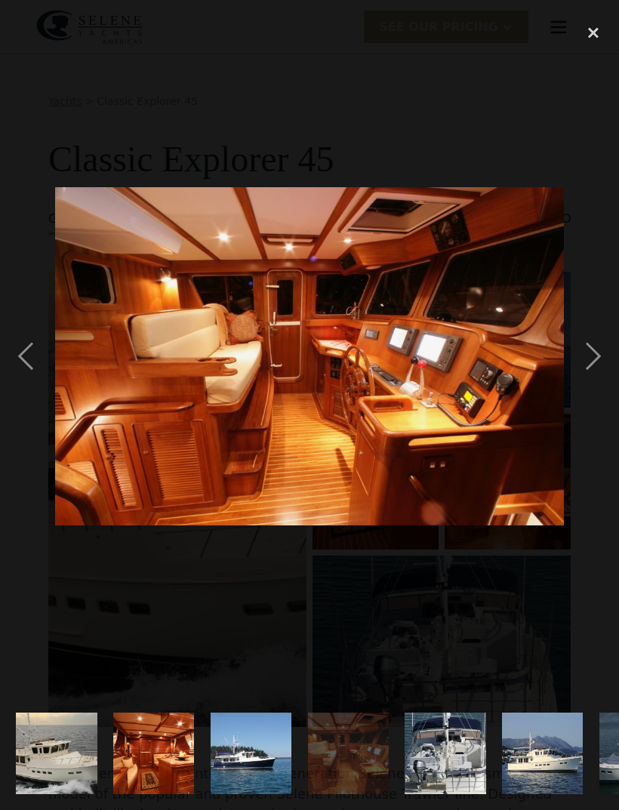
click at [596, 371] on div "next image" at bounding box center [593, 356] width 51 height 680
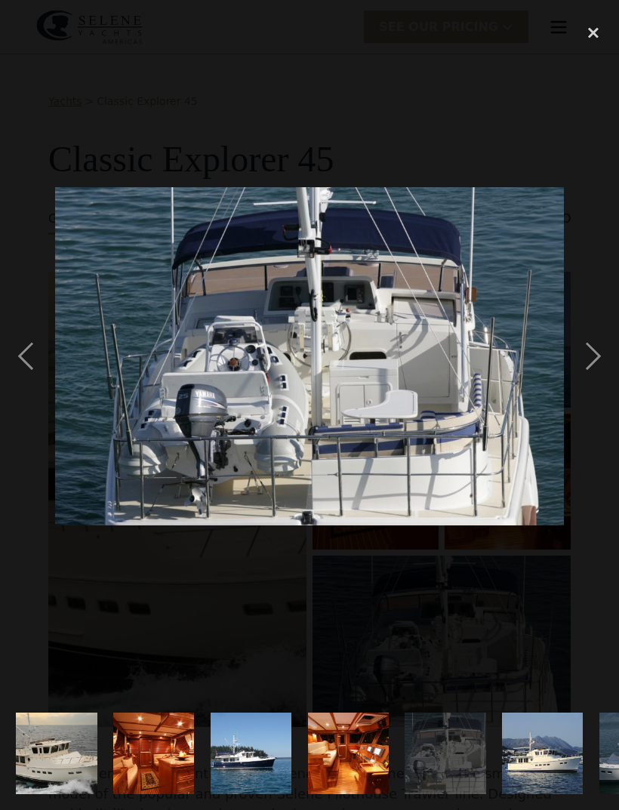
click at [590, 375] on div "next image" at bounding box center [593, 356] width 51 height 680
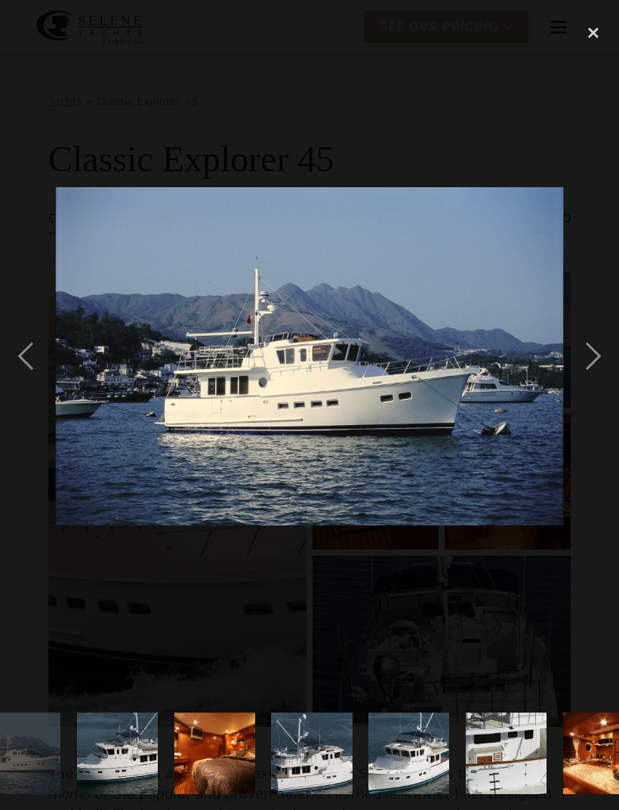
scroll to position [0, 523]
click at [596, 380] on div "next image" at bounding box center [593, 356] width 51 height 680
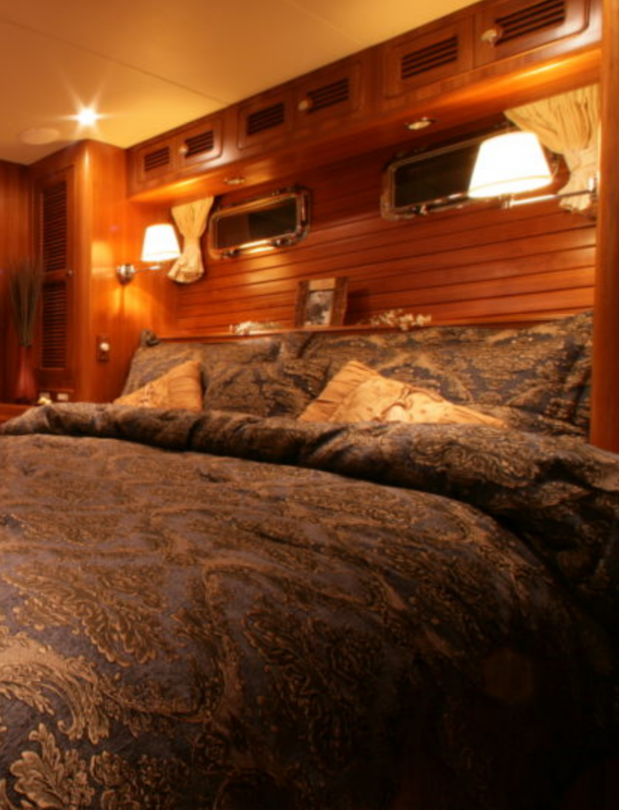
scroll to position [0, 0]
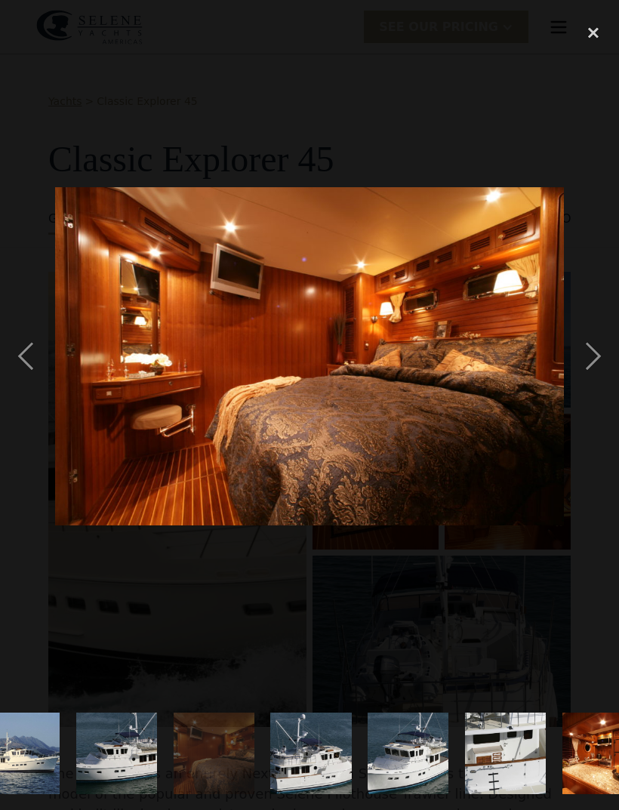
click at [595, 371] on div "next image" at bounding box center [593, 356] width 51 height 680
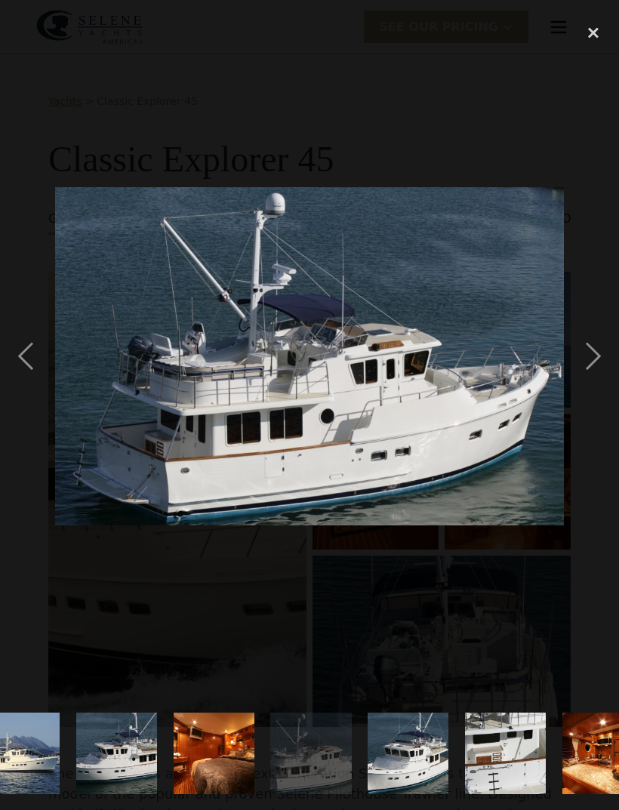
click at [588, 358] on div "next image" at bounding box center [593, 356] width 51 height 680
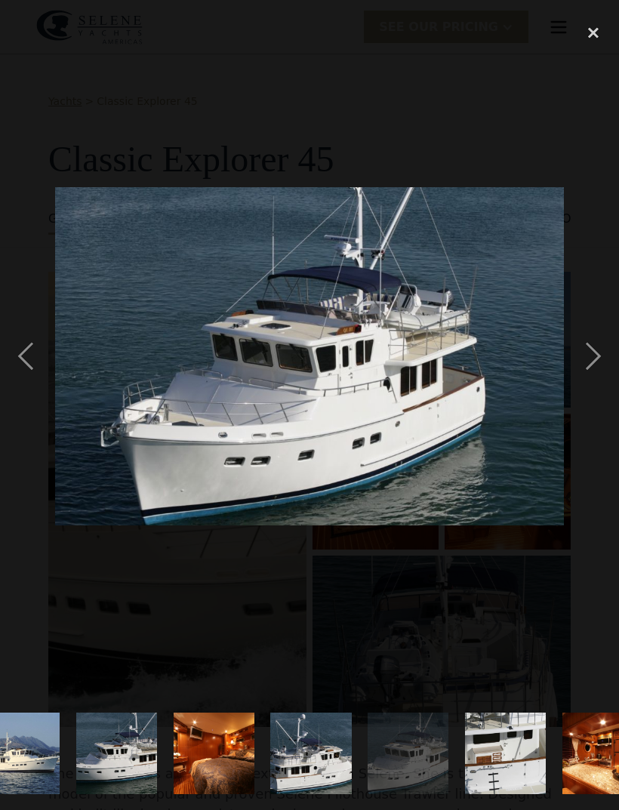
click at [585, 386] on div "next image" at bounding box center [593, 356] width 51 height 680
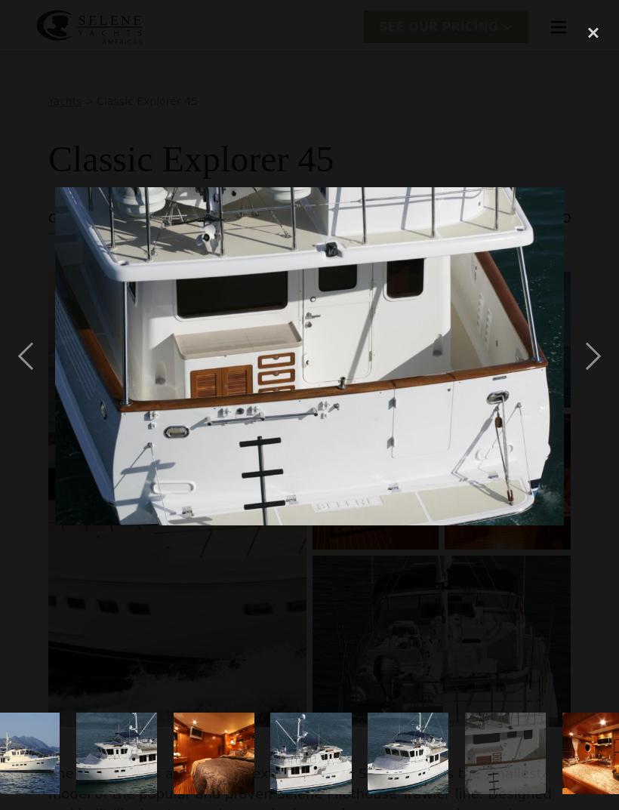
click at [589, 391] on div "next image" at bounding box center [593, 356] width 51 height 680
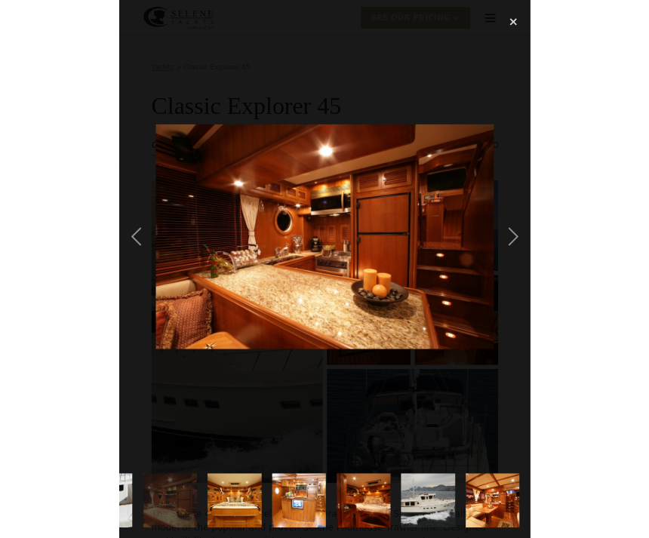
scroll to position [0, 1141]
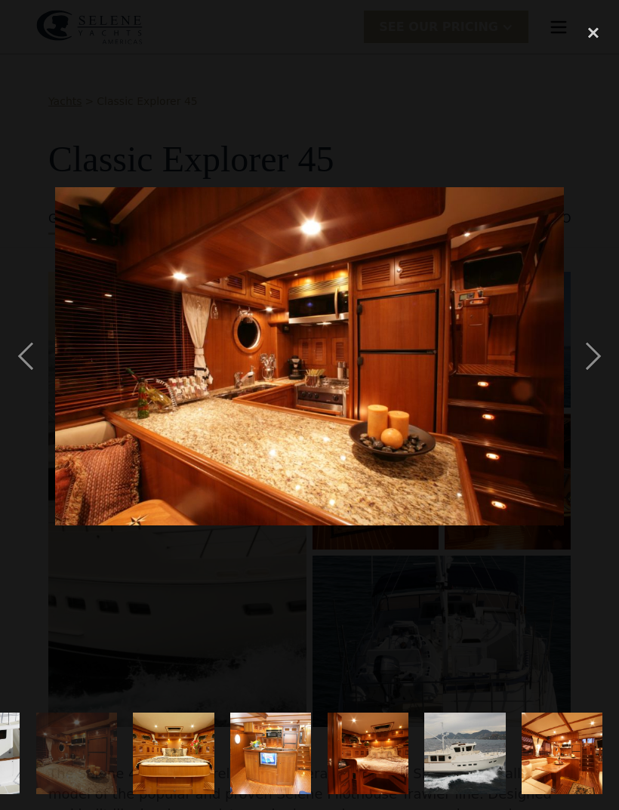
click at [595, 373] on div "next image" at bounding box center [593, 356] width 51 height 680
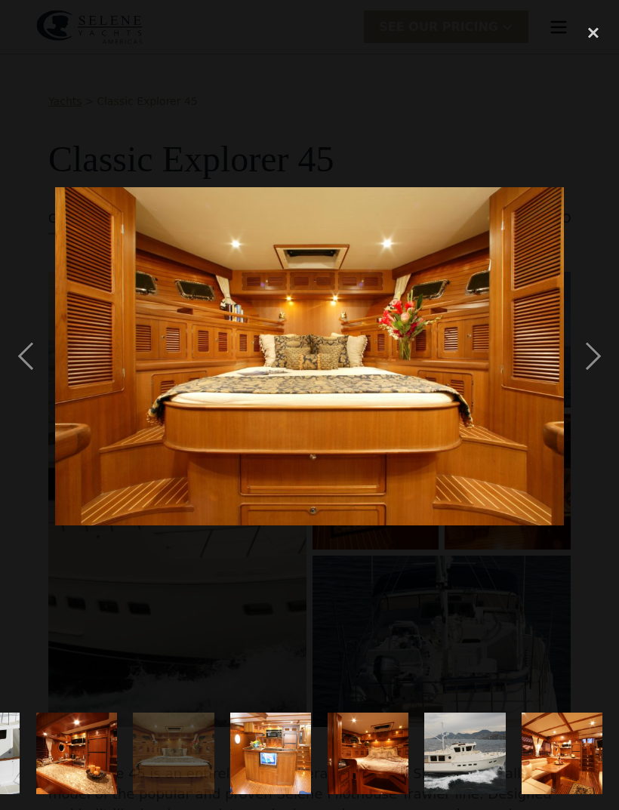
click at [592, 374] on div "next image" at bounding box center [593, 356] width 51 height 680
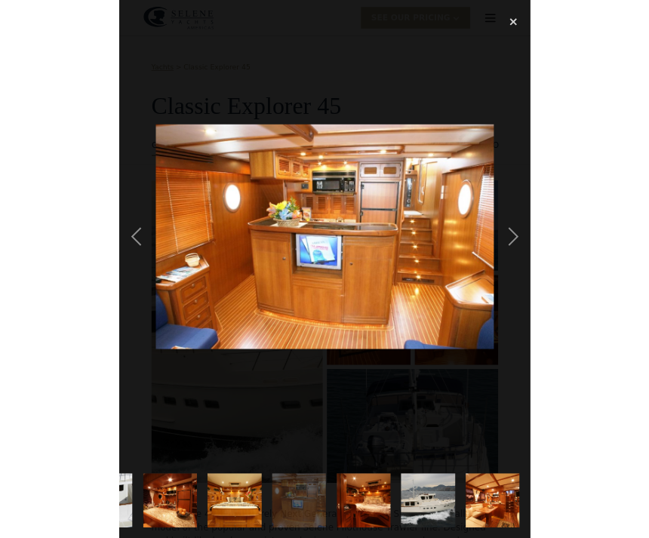
scroll to position [0, 559]
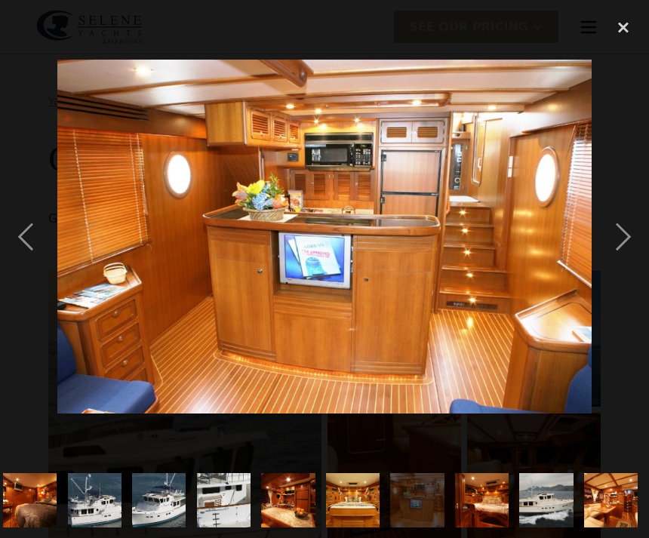
click at [158, 177] on img at bounding box center [324, 237] width 534 height 354
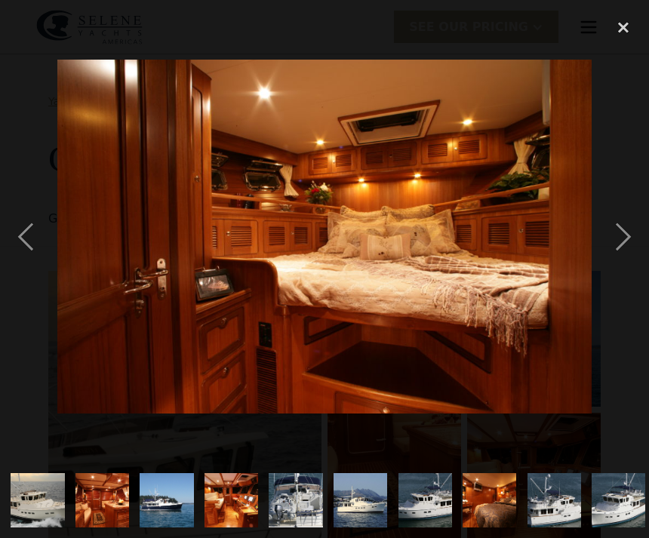
scroll to position [0, -10]
